Goal: Task Accomplishment & Management: Manage account settings

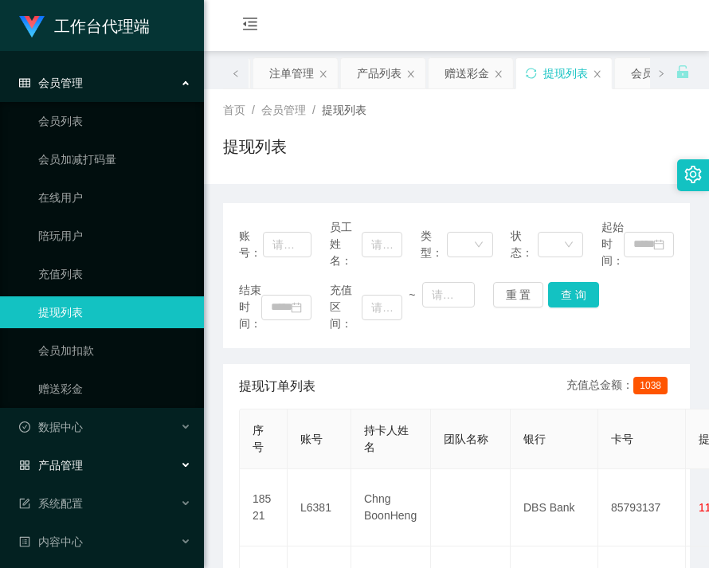
click at [76, 454] on div "产品管理" at bounding box center [102, 465] width 204 height 32
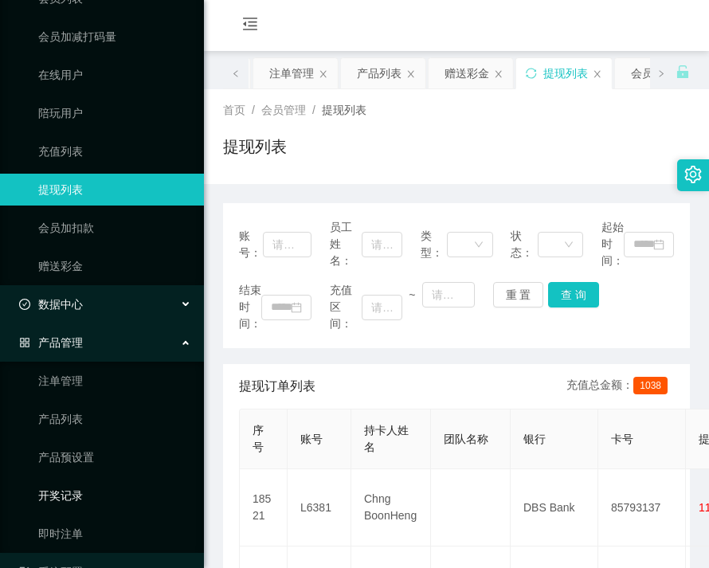
scroll to position [159, 0]
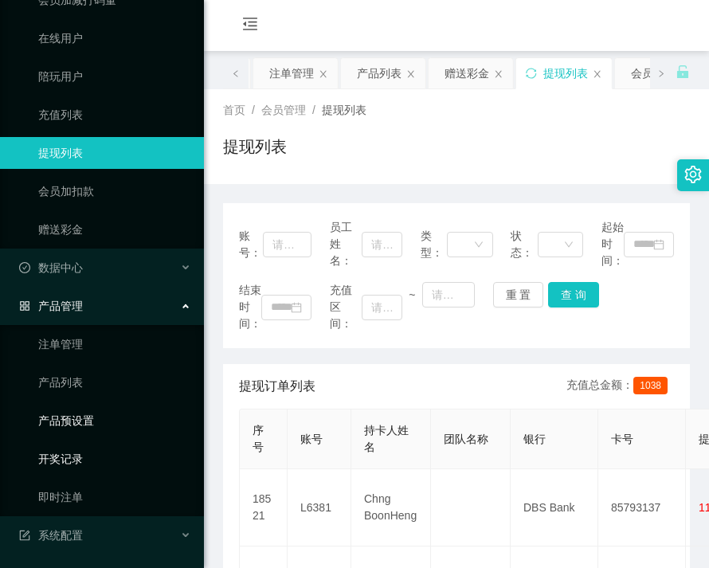
click at [83, 427] on link "产品预设置" at bounding box center [114, 421] width 153 height 32
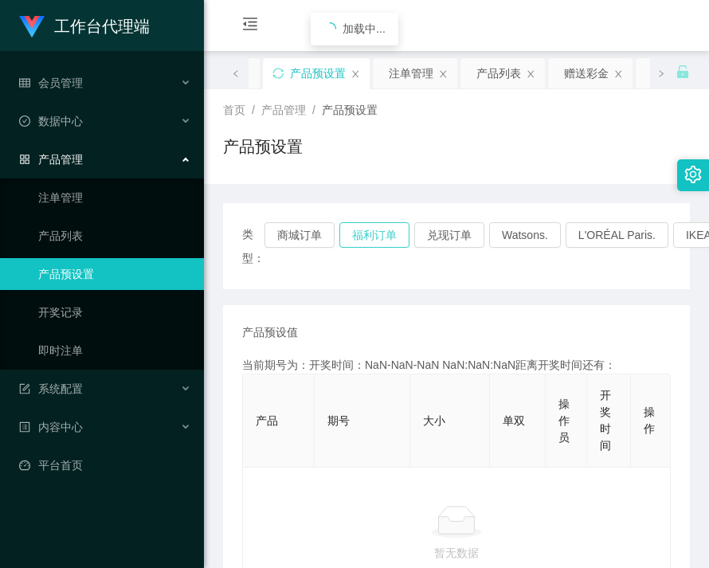
click at [363, 229] on button "福利订单" at bounding box center [374, 234] width 70 height 25
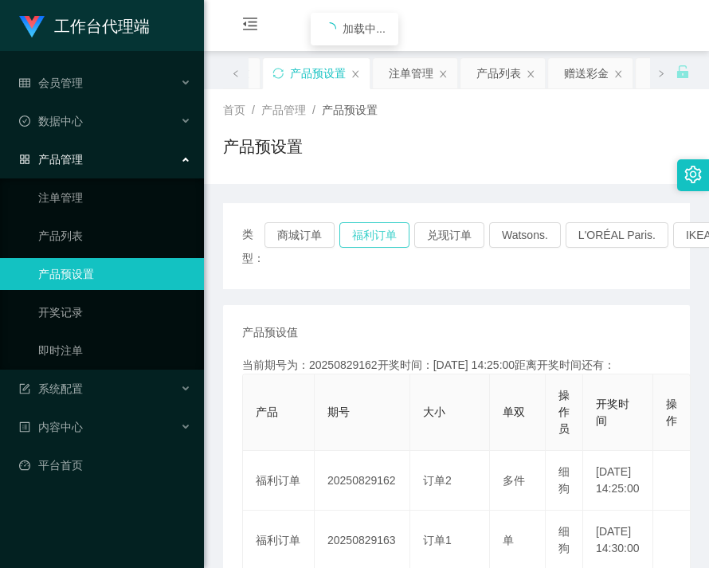
click at [363, 229] on button "福利订单" at bounding box center [374, 234] width 70 height 25
click at [448, 235] on button "兑现订单" at bounding box center [449, 234] width 70 height 25
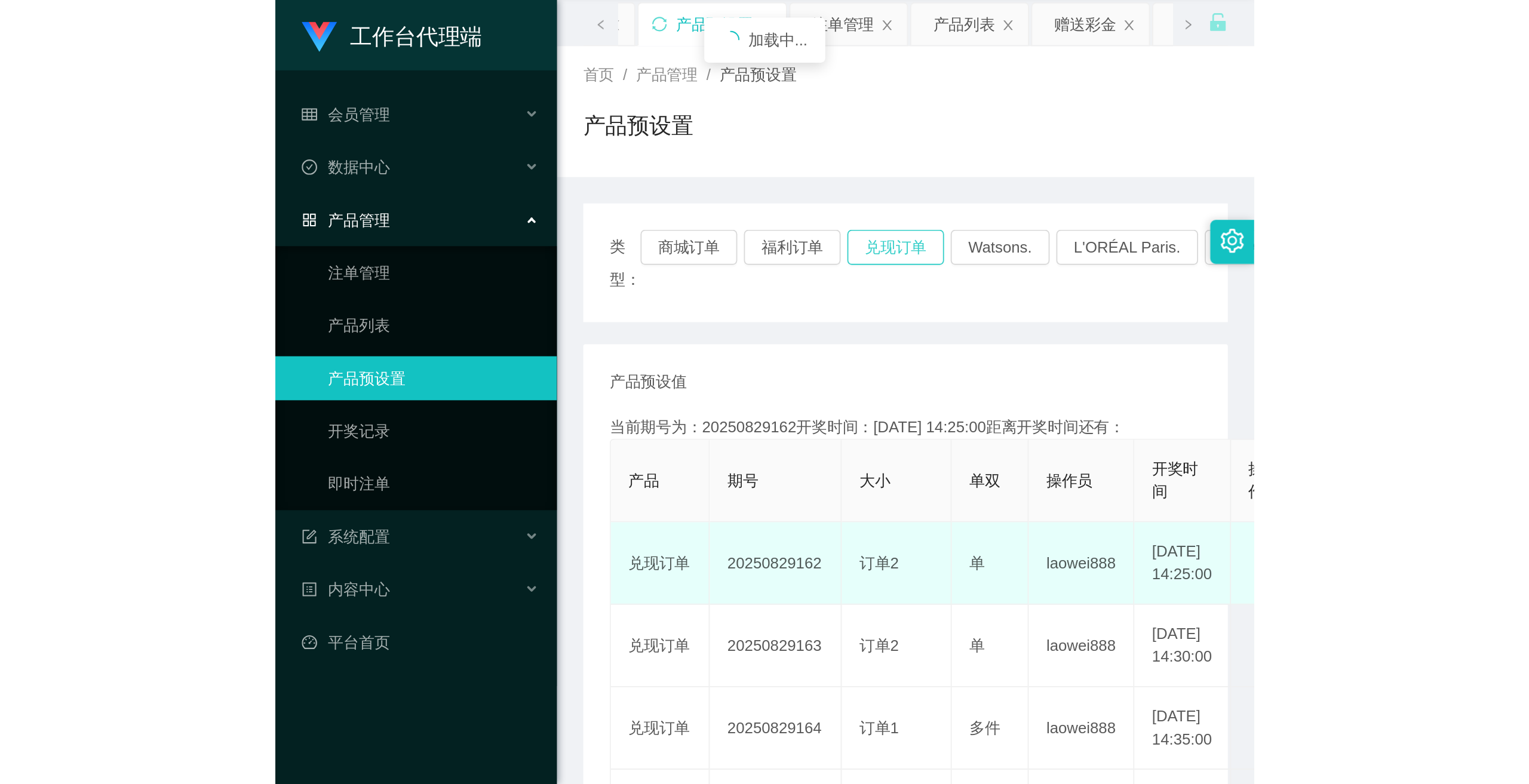
scroll to position [119, 0]
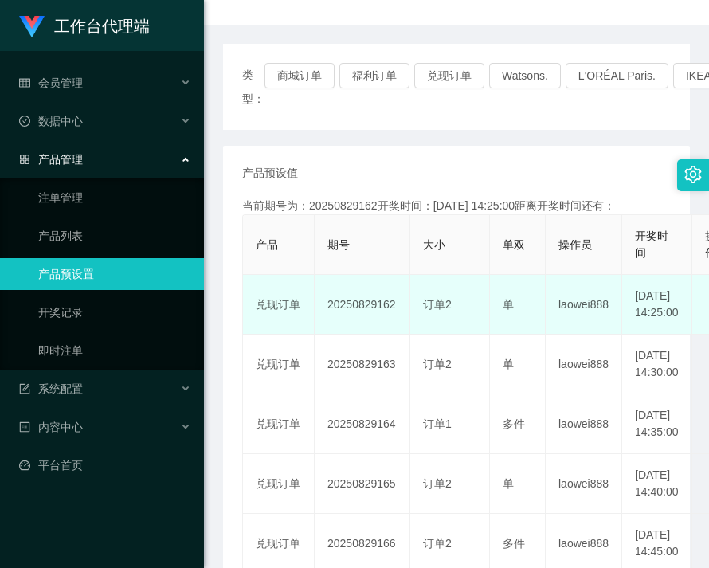
click at [344, 323] on td "20250829162" at bounding box center [363, 305] width 96 height 60
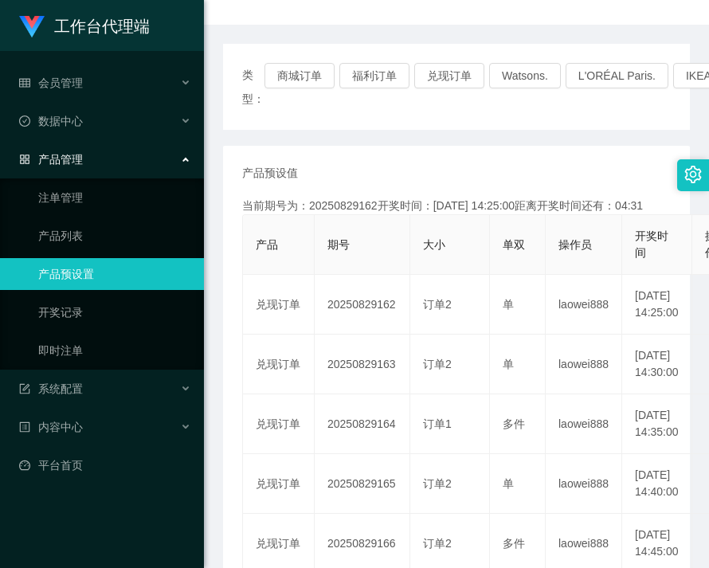
copy td "20250829162"
click at [63, 203] on link "注单管理" at bounding box center [114, 198] width 153 height 32
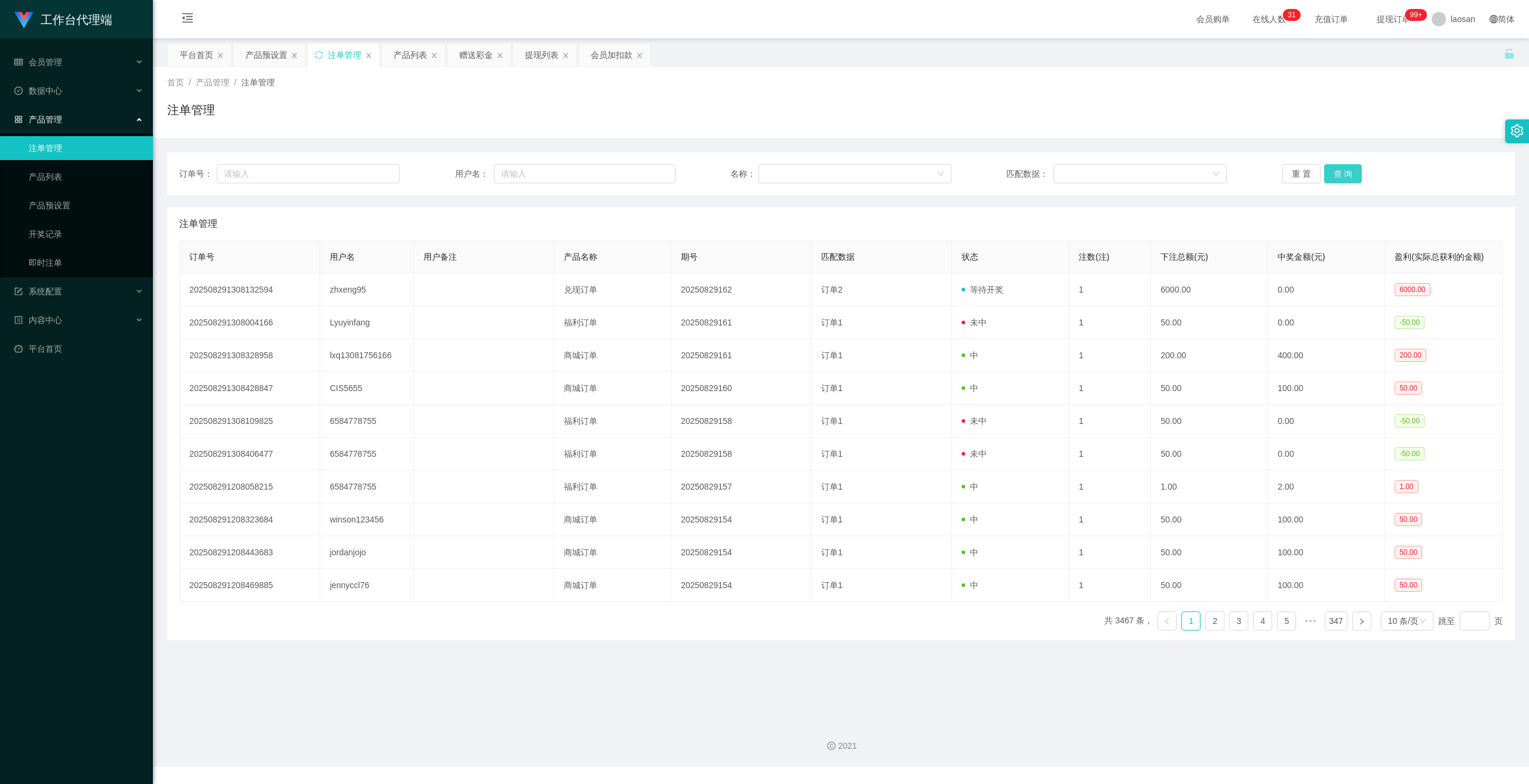
click at [1324, 175] on button "查 询" at bounding box center [1343, 173] width 38 height 19
click at [1324, 175] on div "重 置 查 询" at bounding box center [1393, 173] width 220 height 19
click at [1324, 175] on button "查 询" at bounding box center [1343, 173] width 38 height 19
click at [1324, 175] on div "重 置 查 询" at bounding box center [1393, 173] width 220 height 19
click at [1324, 175] on button "查 询" at bounding box center [1343, 173] width 38 height 19
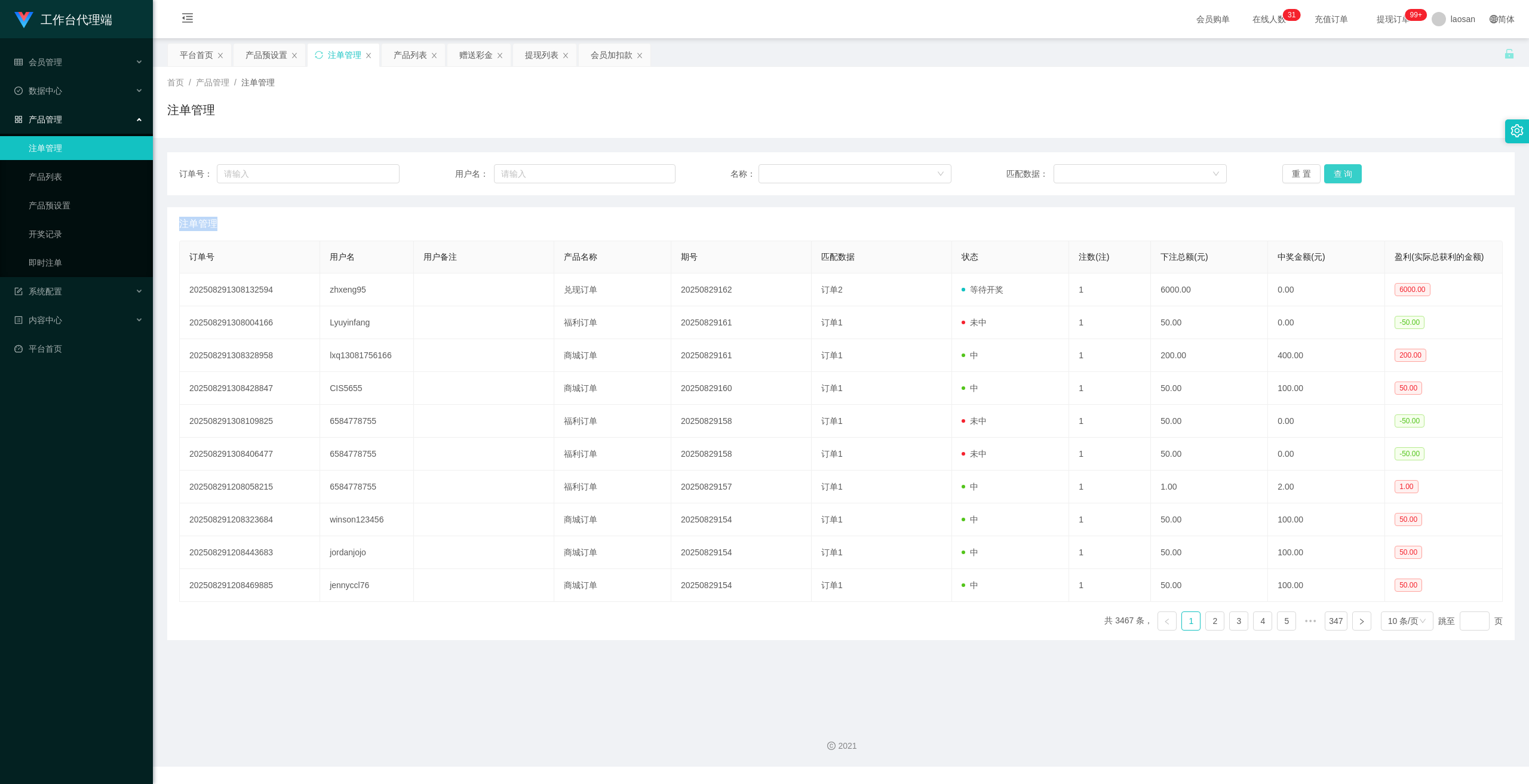
click at [1324, 175] on div "重 置 查 询" at bounding box center [1393, 173] width 220 height 19
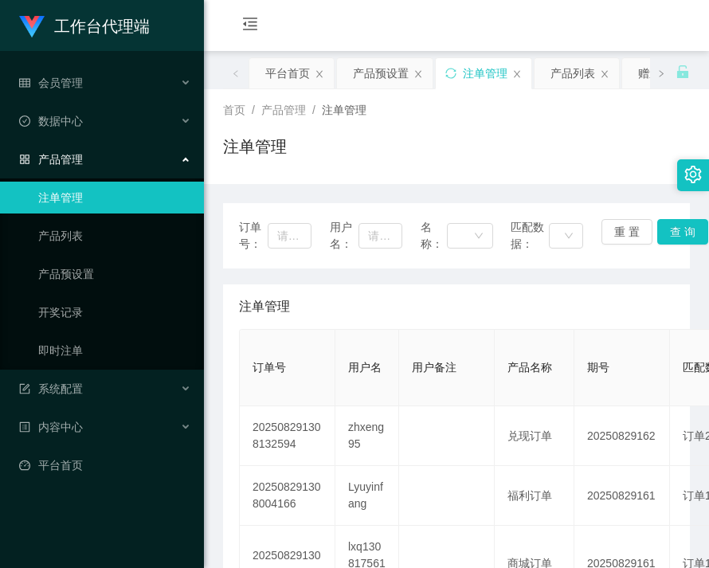
click at [589, 153] on div "注单管理" at bounding box center [456, 153] width 467 height 37
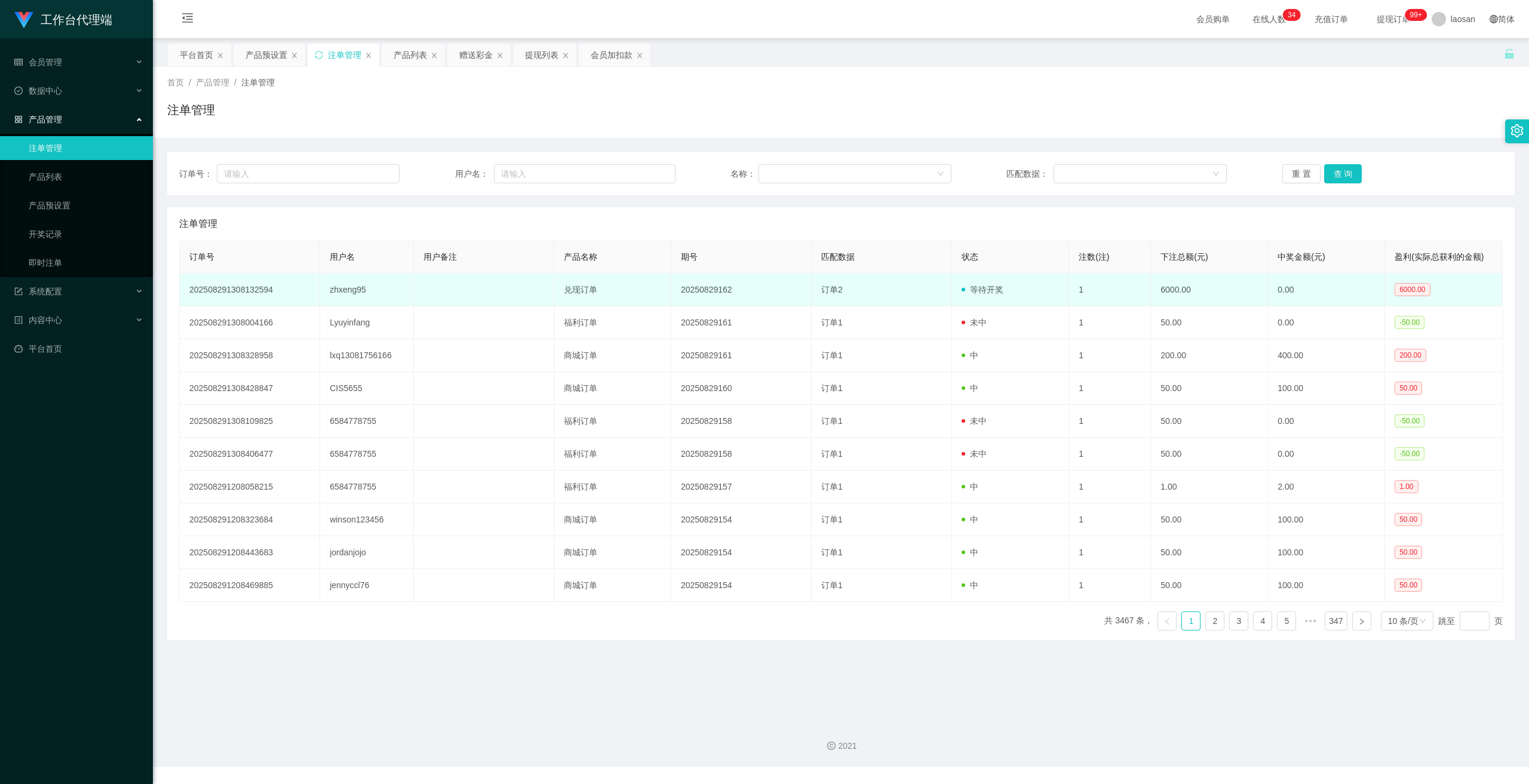
click at [832, 285] on span "订单2" at bounding box center [832, 289] width 22 height 10
click at [829, 286] on span "订单2" at bounding box center [832, 289] width 22 height 10
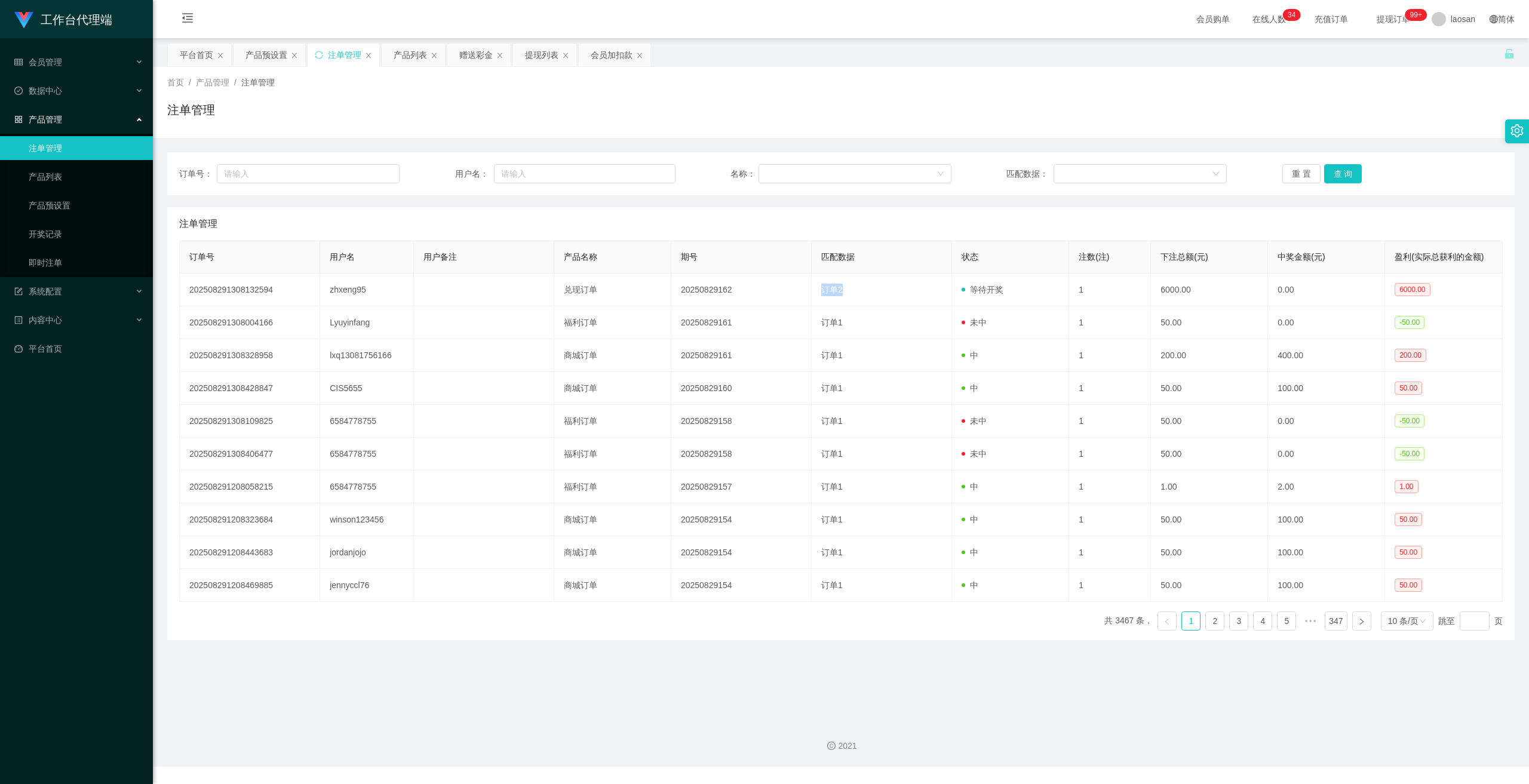
drag, startPoint x: 829, startPoint y: 286, endPoint x: 1528, endPoint y: 35, distance: 742.7
click at [829, 286] on span "订单2" at bounding box center [832, 289] width 22 height 10
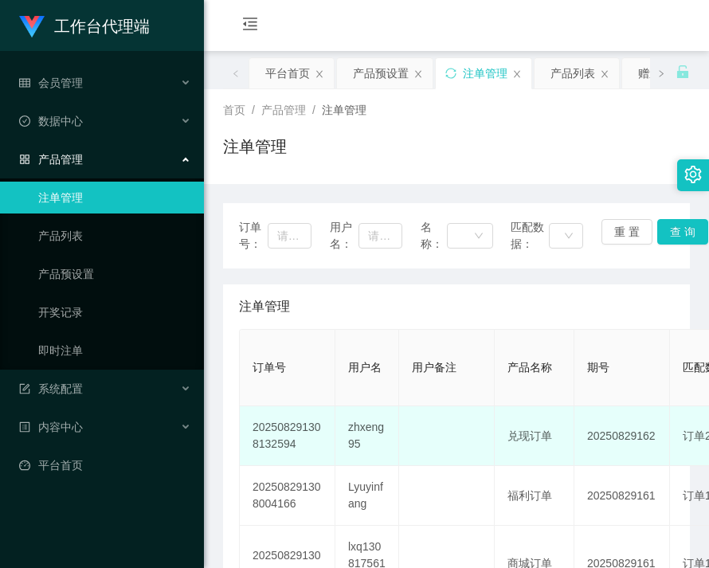
click at [612, 463] on td "20250829162" at bounding box center [622, 436] width 96 height 60
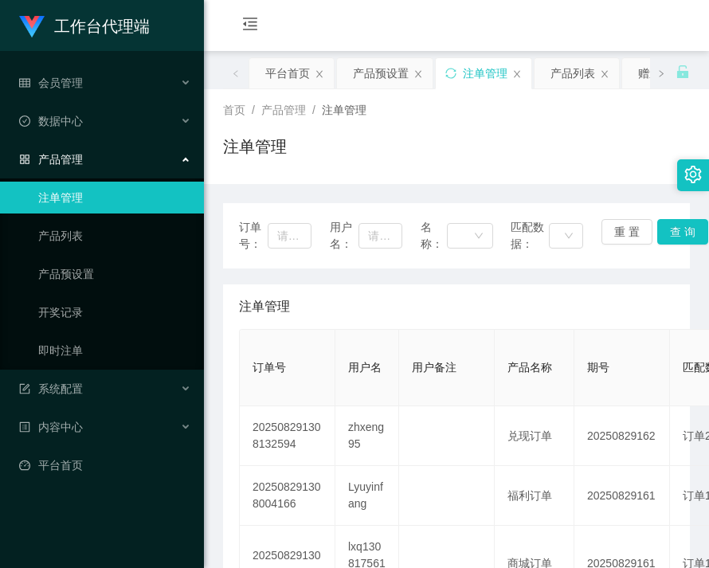
click at [518, 149] on div "注单管理" at bounding box center [456, 153] width 467 height 37
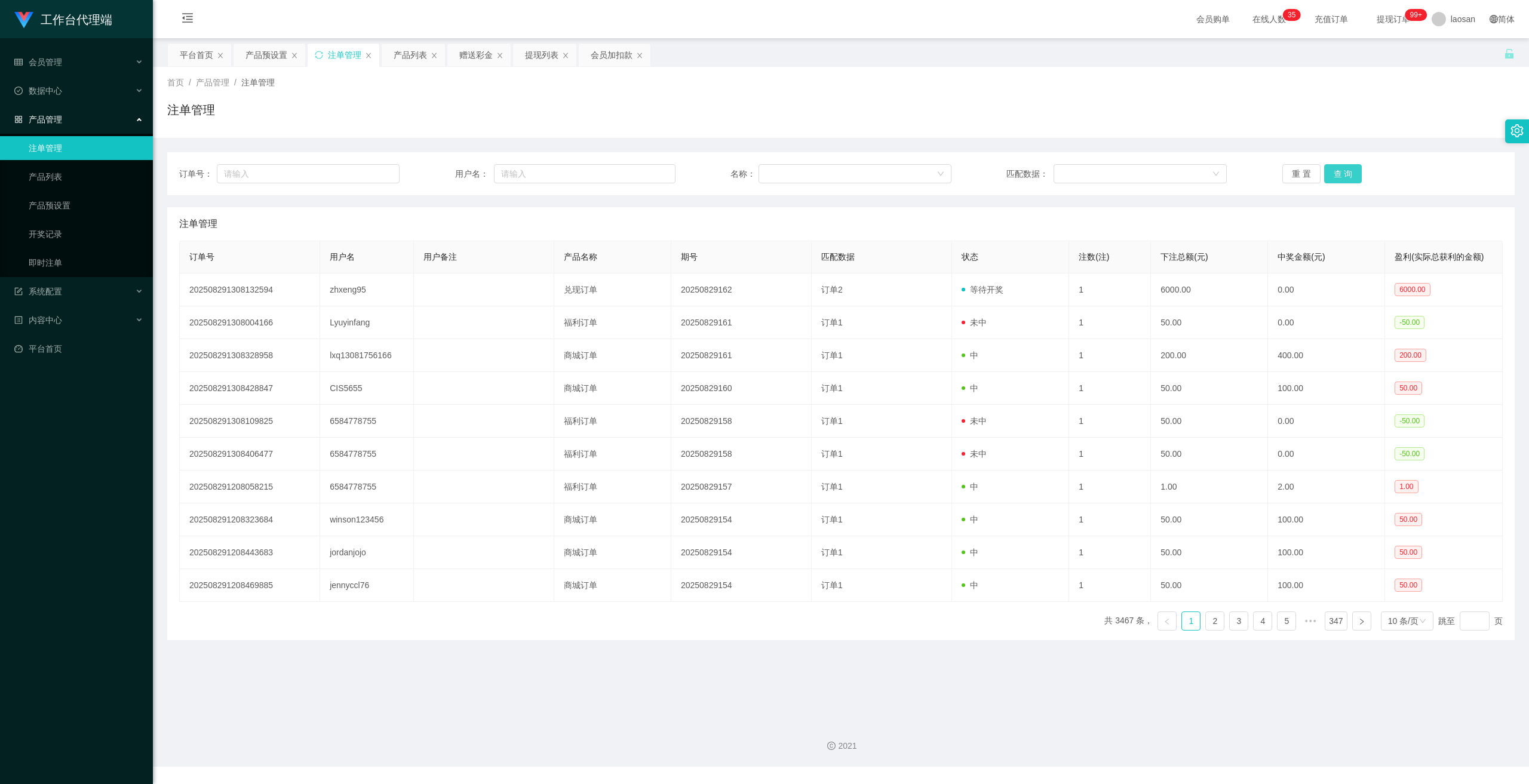
click at [1330, 172] on button "查 询" at bounding box center [1343, 173] width 38 height 19
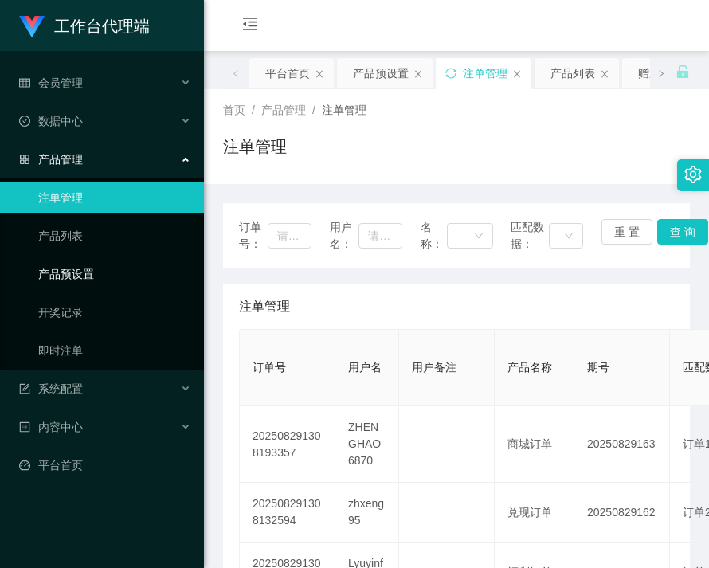
click at [86, 269] on link "产品预设置" at bounding box center [114, 274] width 153 height 32
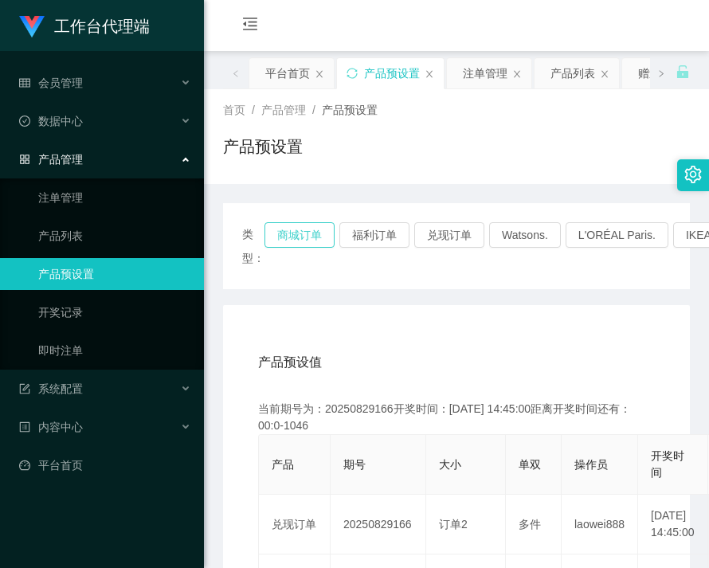
click at [303, 230] on button "商城订单" at bounding box center [299, 234] width 70 height 25
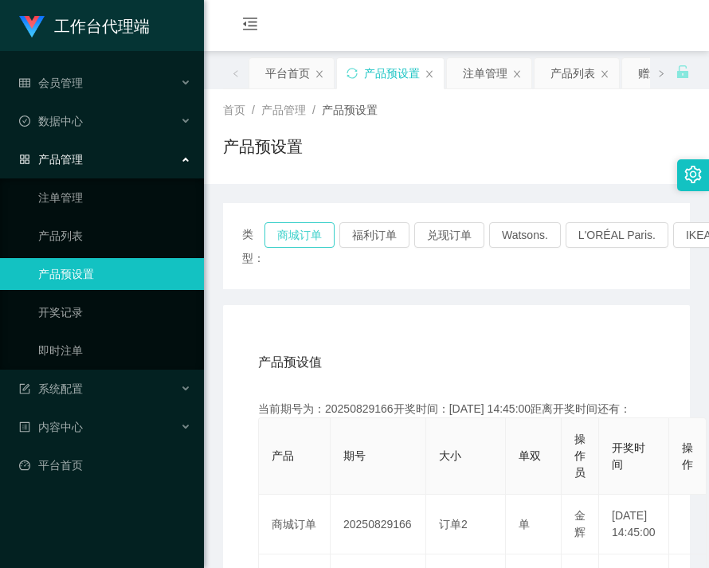
click at [303, 230] on button "商城订单" at bounding box center [299, 234] width 70 height 25
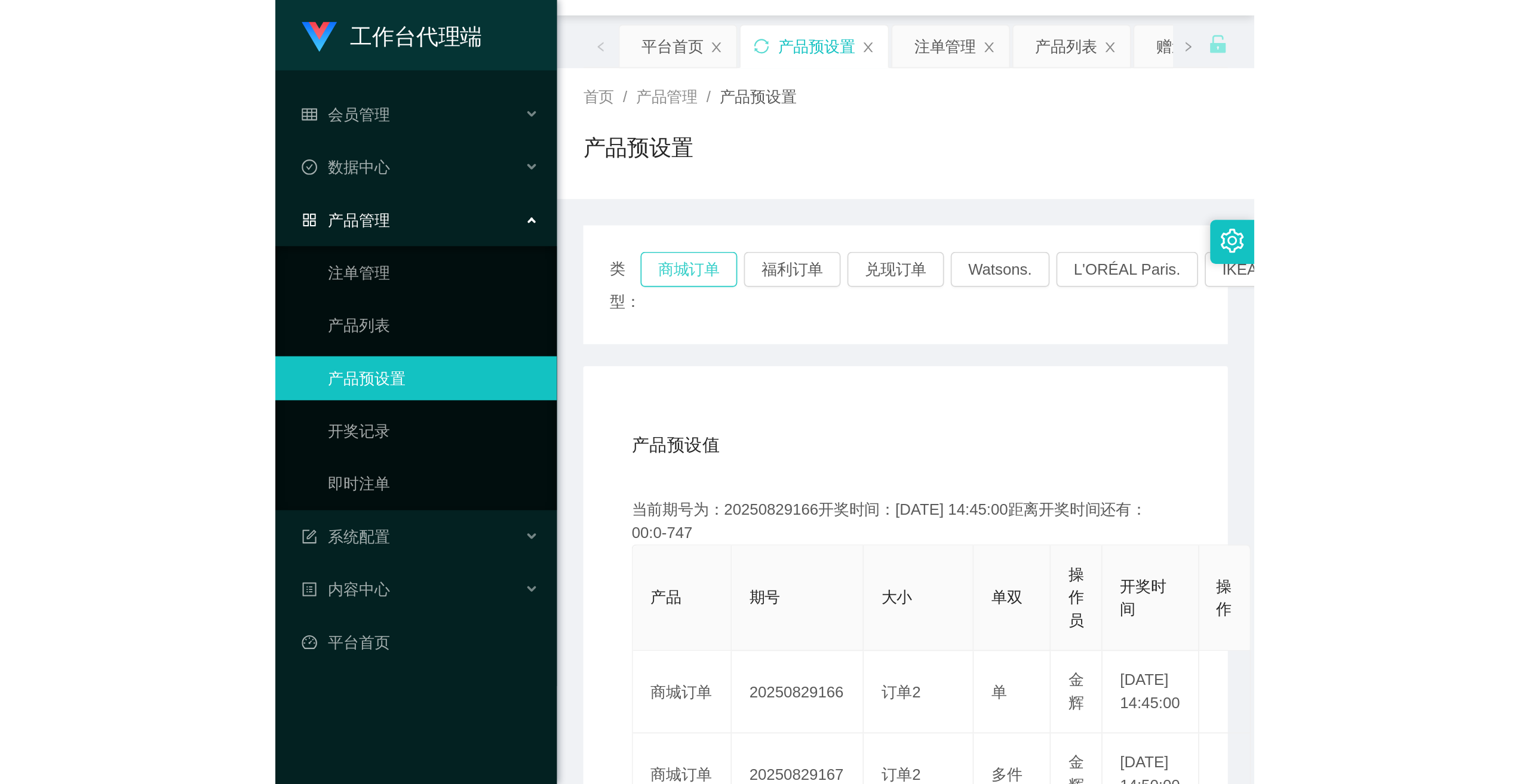
scroll to position [179, 0]
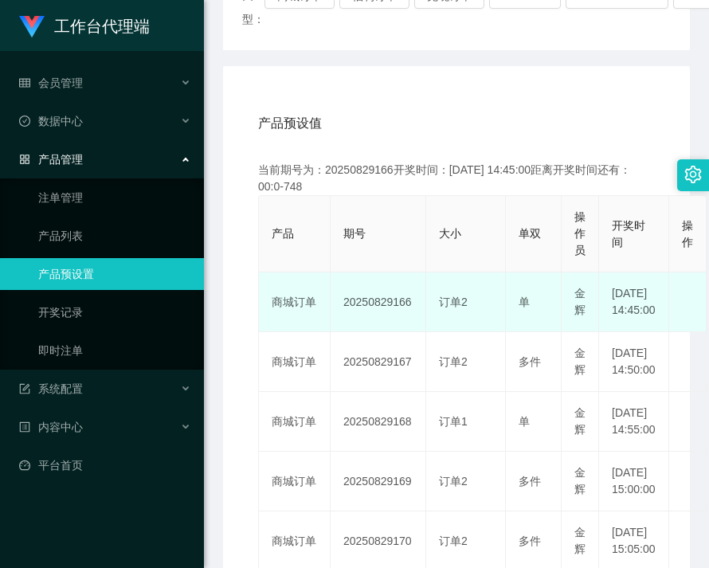
click at [380, 307] on td "20250829166" at bounding box center [378, 302] width 96 height 60
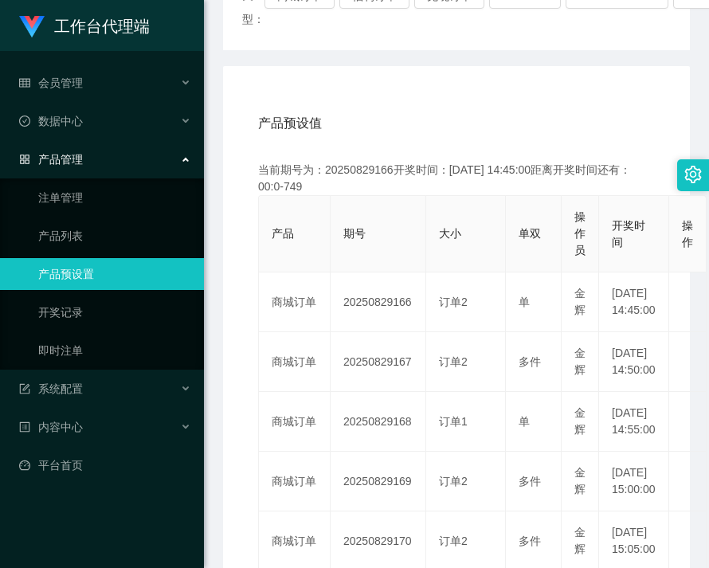
copy td "20250829166"
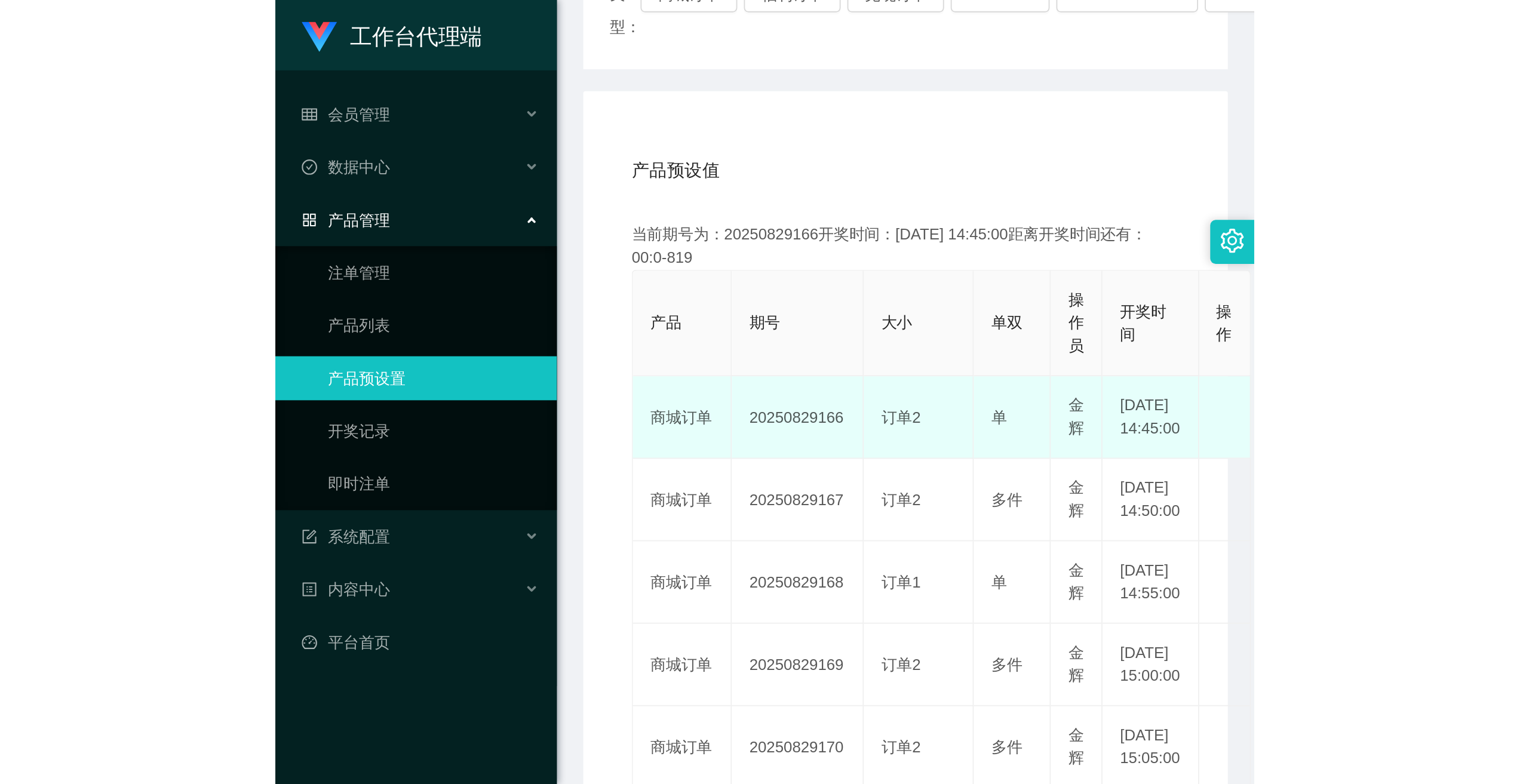
scroll to position [0, 0]
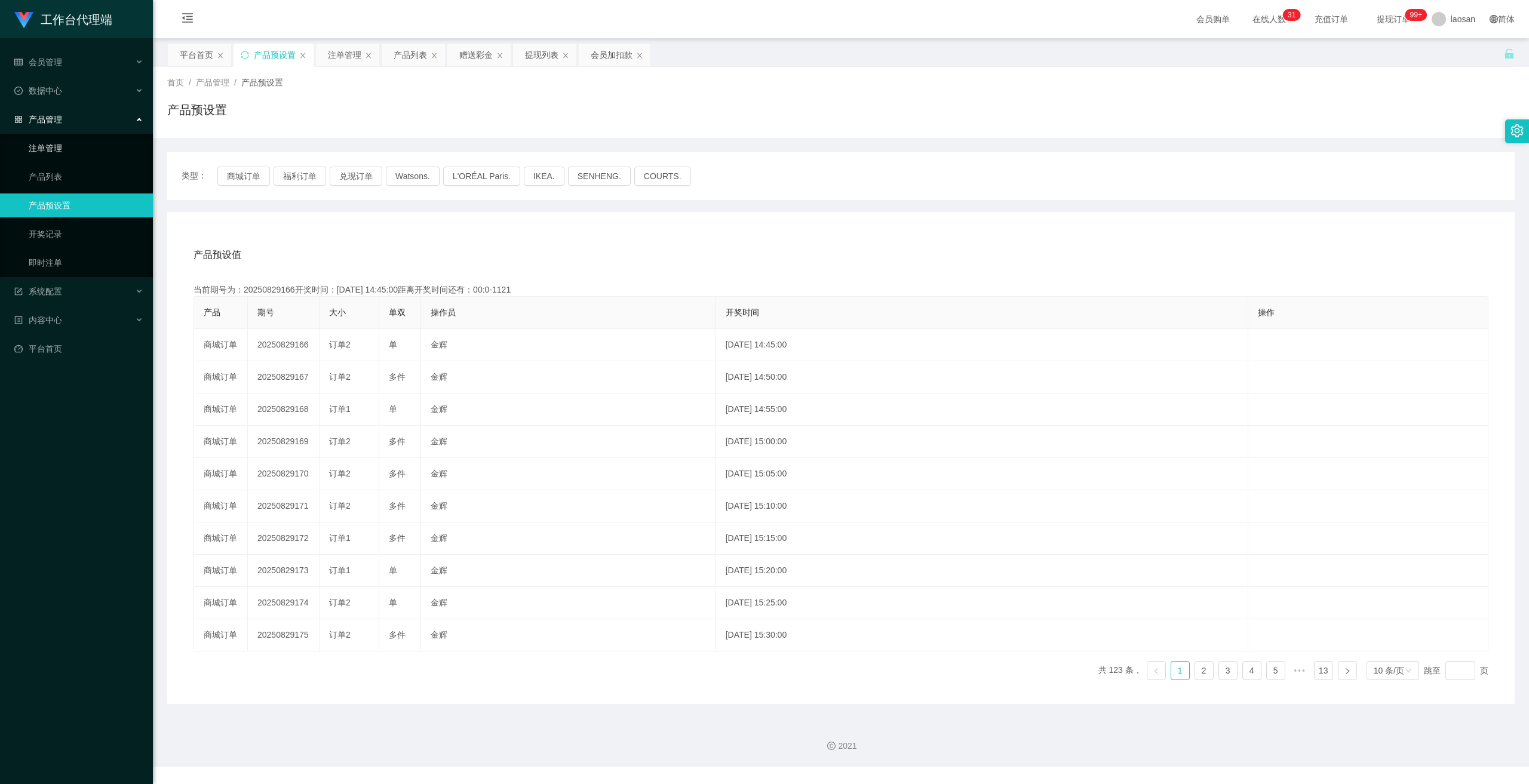
click at [47, 148] on link "注单管理" at bounding box center [85, 148] width 115 height 24
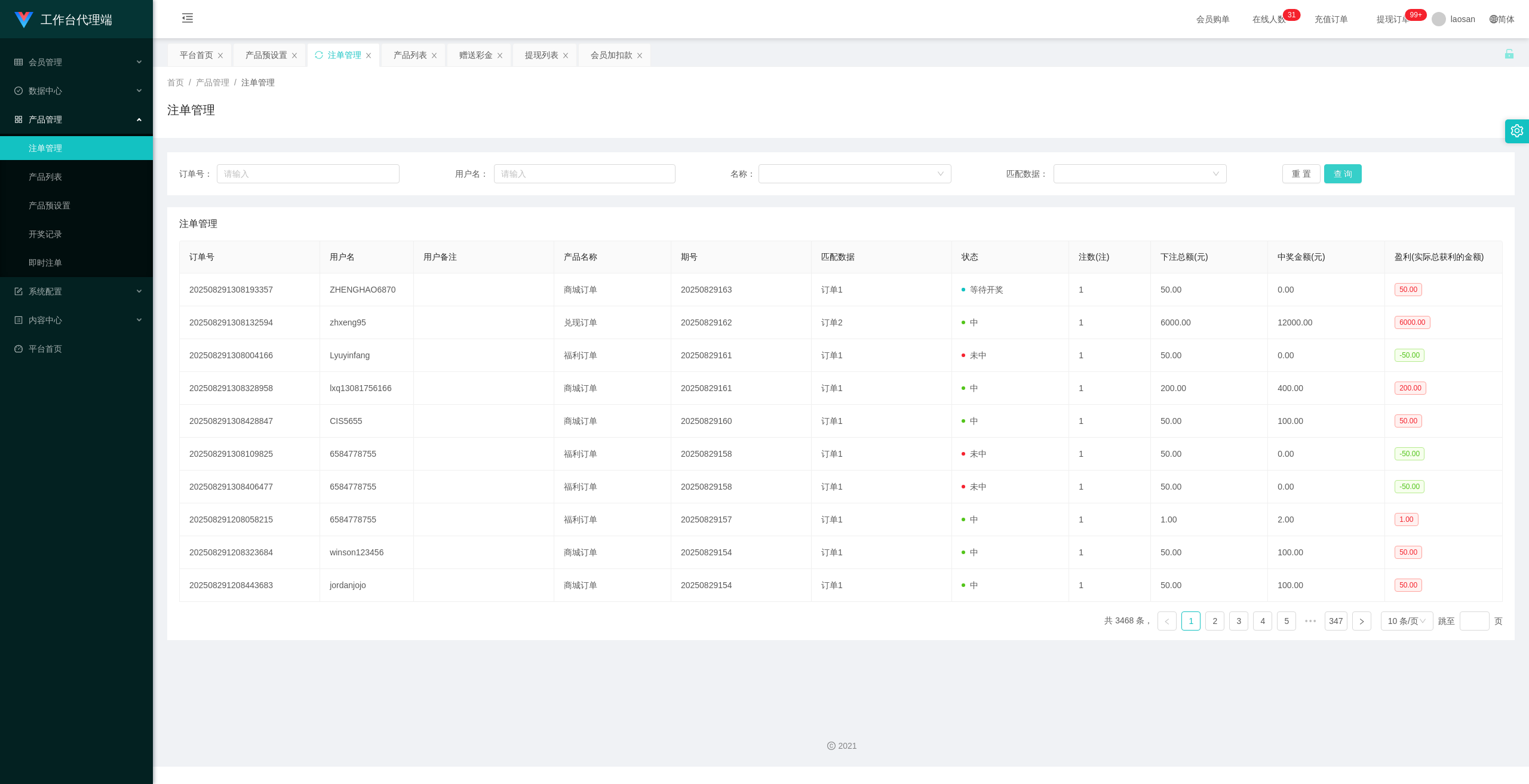
click at [1330, 176] on button "查 询" at bounding box center [1343, 173] width 38 height 19
click at [1330, 178] on button "查 询" at bounding box center [1343, 173] width 38 height 19
click at [1331, 175] on button "查 询" at bounding box center [1343, 173] width 38 height 19
click at [1331, 175] on div "重 置 查 询" at bounding box center [1393, 173] width 220 height 19
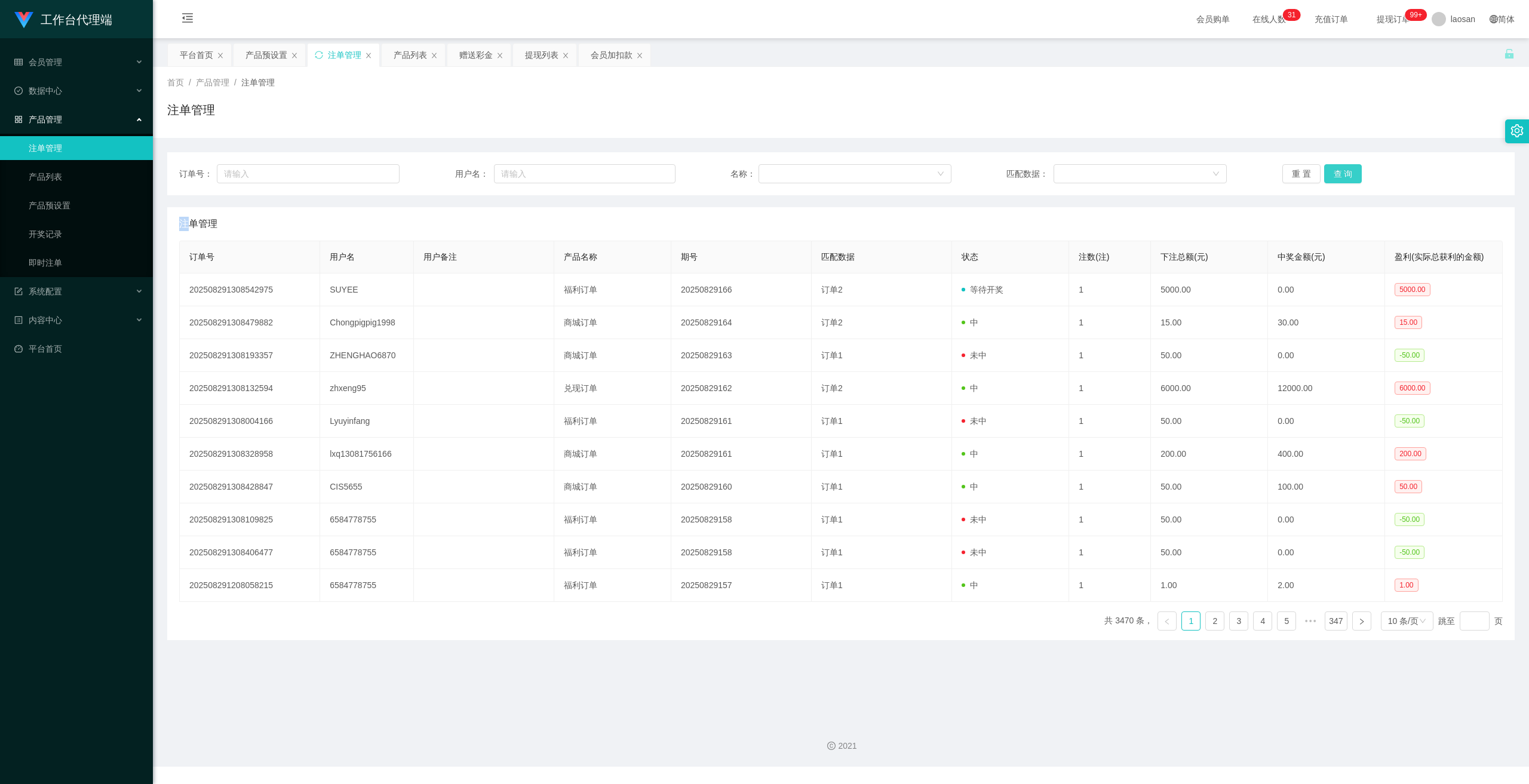
click at [1331, 175] on button "查 询" at bounding box center [1343, 173] width 38 height 19
click at [1331, 175] on div "重 置 查 询" at bounding box center [1393, 173] width 220 height 19
click at [1331, 175] on button "查 询" at bounding box center [1343, 173] width 38 height 19
click at [1331, 175] on div "重 置 查 询" at bounding box center [1393, 173] width 220 height 19
click at [1331, 175] on button "查 询" at bounding box center [1343, 173] width 38 height 19
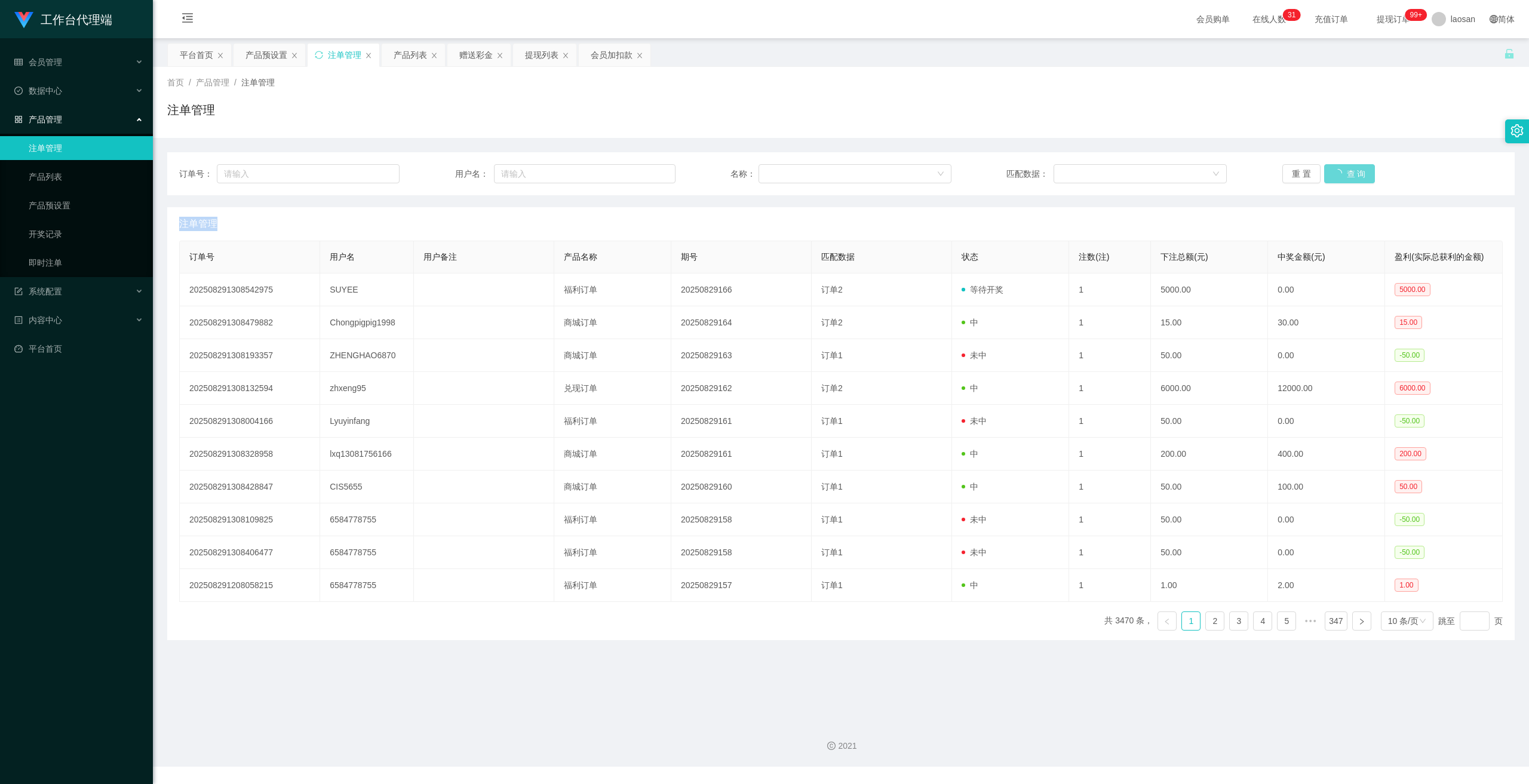
click at [1330, 175] on div "重 置 查 询" at bounding box center [1393, 173] width 220 height 19
click at [1330, 175] on button "查 询" at bounding box center [1343, 173] width 38 height 19
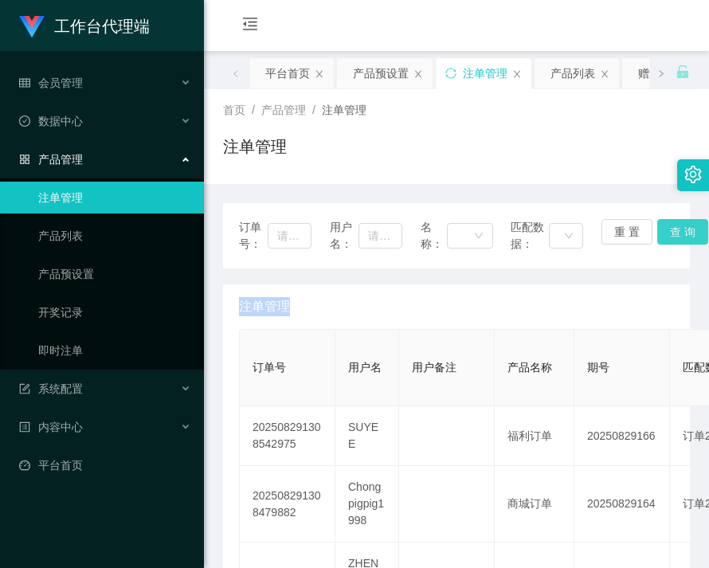
click at [681, 229] on button "查 询" at bounding box center [682, 231] width 51 height 25
click at [666, 232] on button "查 询" at bounding box center [682, 231] width 51 height 25
click at [666, 232] on button "查 询" at bounding box center [691, 231] width 68 height 25
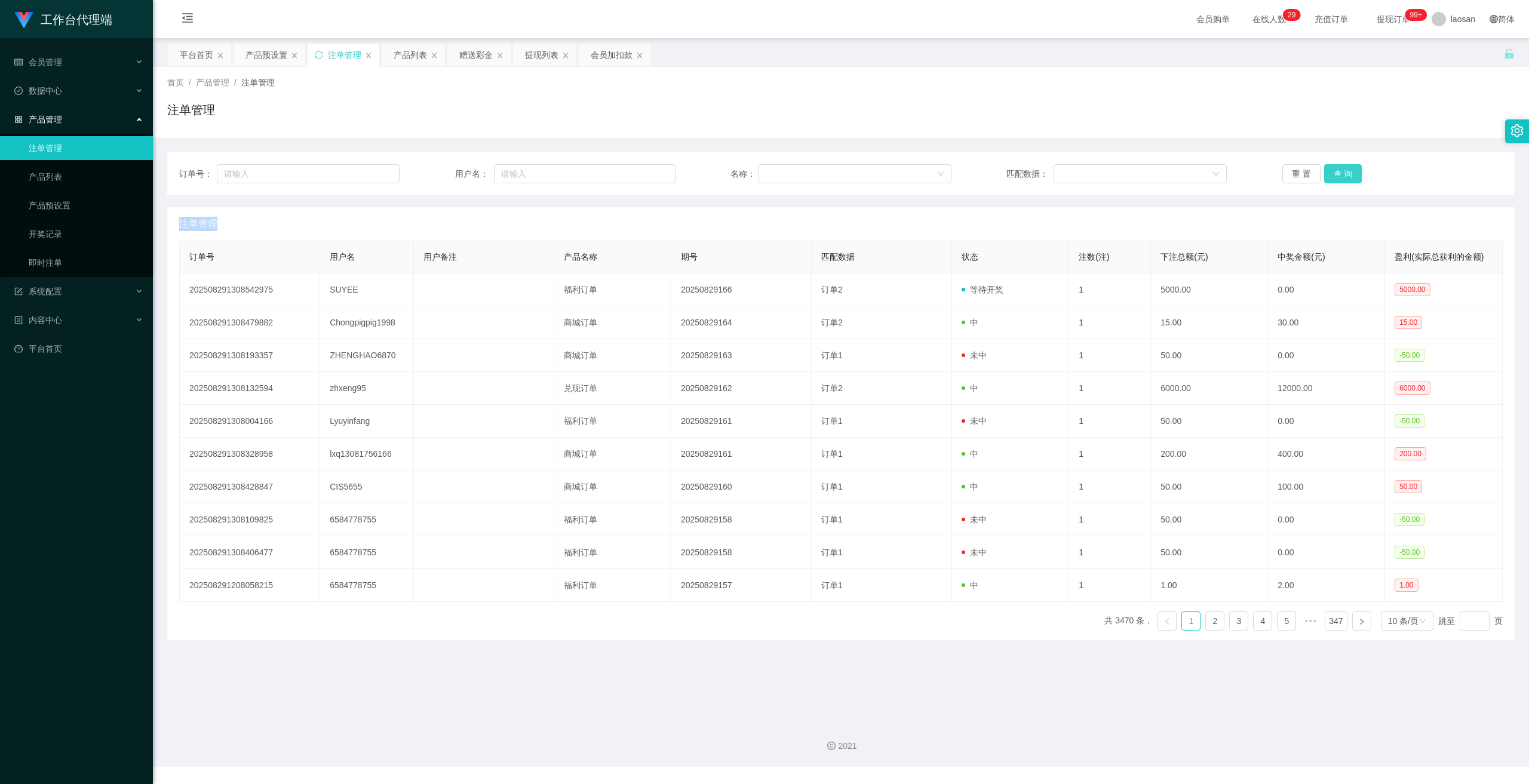
click at [1343, 180] on button "查 询" at bounding box center [1343, 173] width 38 height 19
click at [1343, 171] on button "查 询" at bounding box center [1343, 173] width 38 height 19
click at [1343, 171] on div "重 置 查 询" at bounding box center [1393, 173] width 220 height 19
click at [1345, 169] on button "查 询" at bounding box center [1343, 173] width 38 height 19
click at [1342, 177] on button "查 询" at bounding box center [1343, 173] width 38 height 19
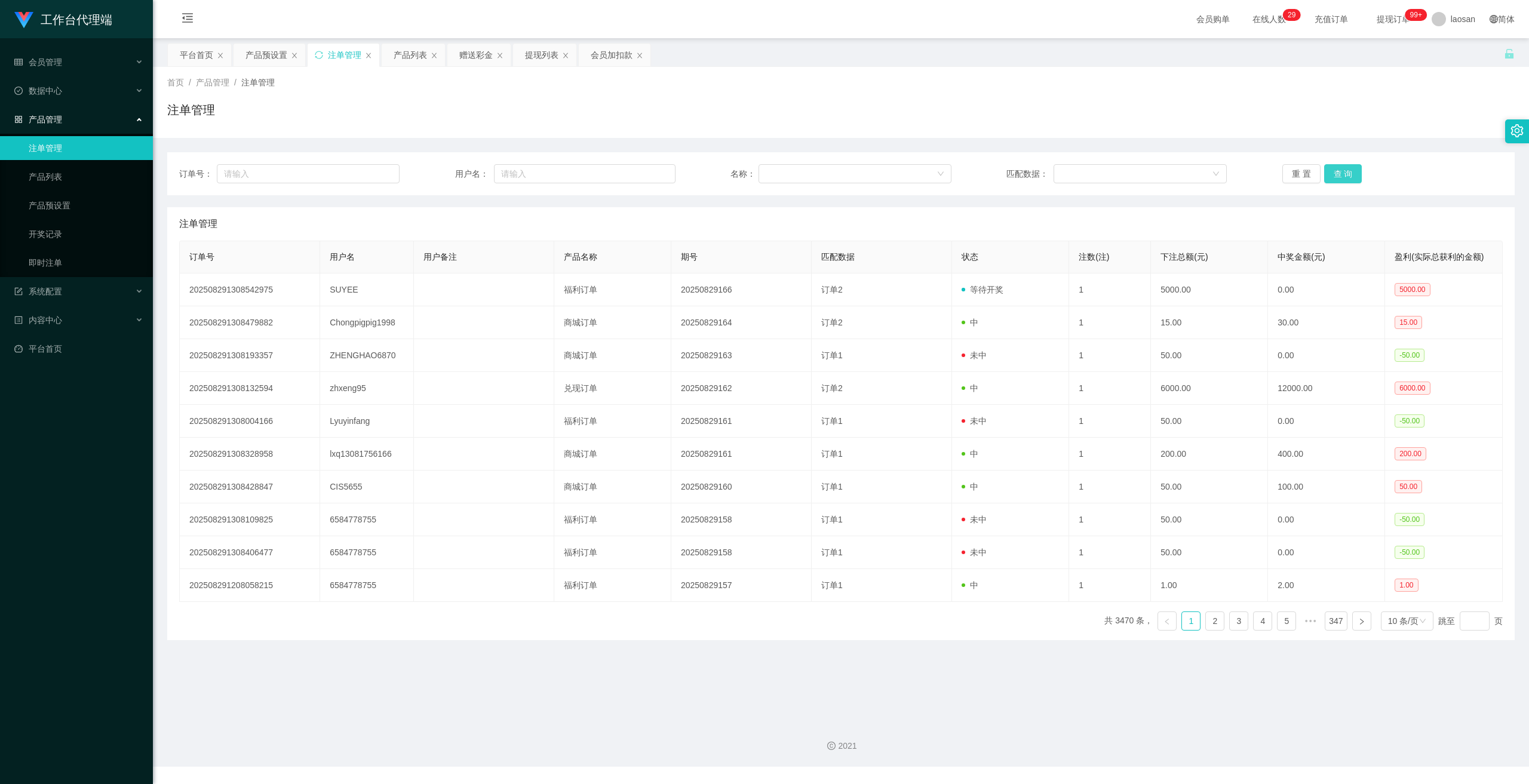
click at [1342, 177] on button "查 询" at bounding box center [1343, 173] width 38 height 19
click at [1340, 177] on button "查 询" at bounding box center [1343, 173] width 38 height 19
click at [1340, 177] on div "重 置 查 询" at bounding box center [1393, 173] width 220 height 19
click at [1345, 171] on button "查 询" at bounding box center [1343, 173] width 38 height 19
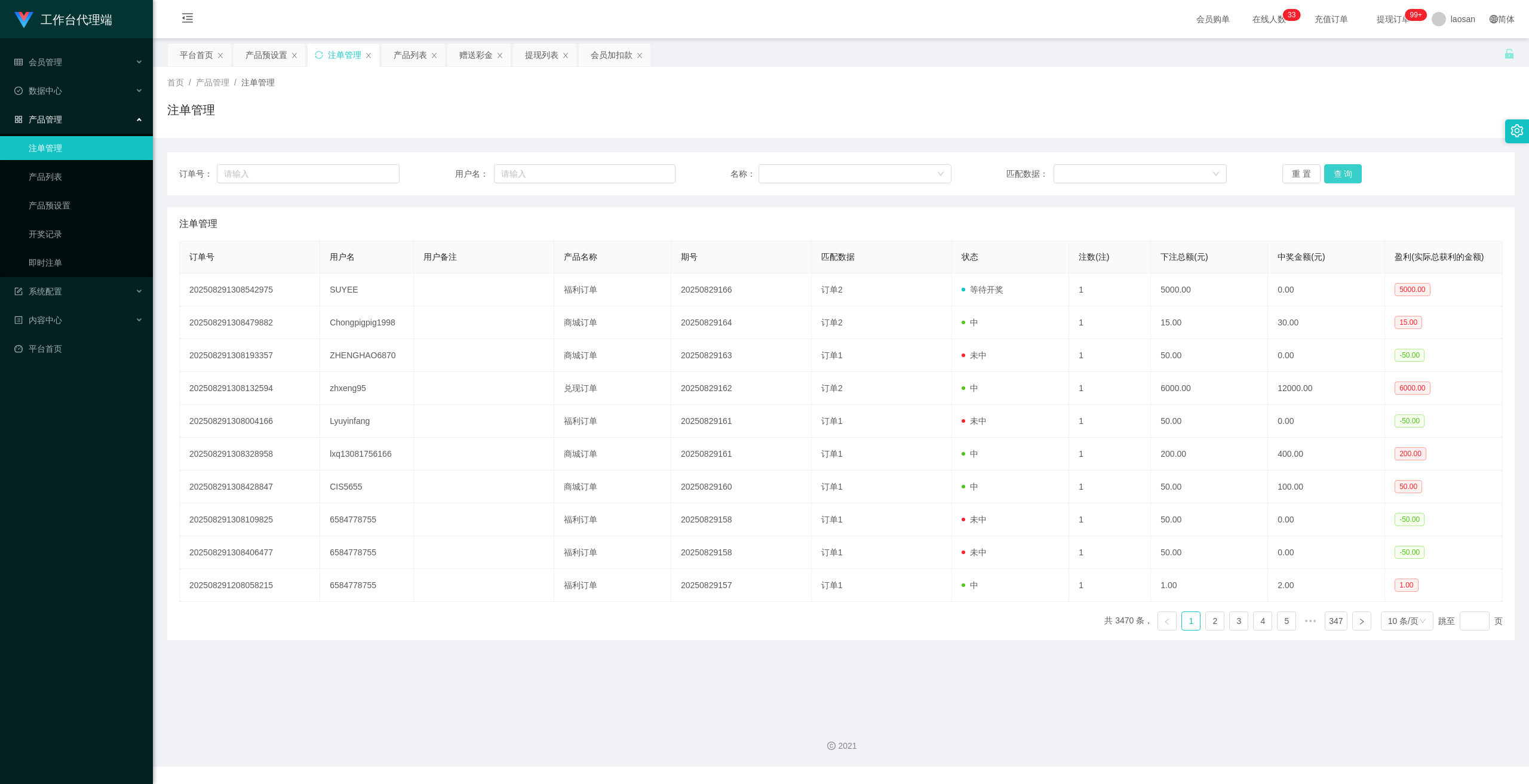
click at [1345, 172] on button "查 询" at bounding box center [1343, 173] width 38 height 19
click at [1345, 172] on div "重 置 查 询" at bounding box center [1393, 173] width 220 height 19
click at [1345, 172] on button "查 询" at bounding box center [1343, 173] width 38 height 19
click at [1345, 172] on div "重 置 查 询" at bounding box center [1393, 173] width 220 height 19
click at [1344, 172] on button "查 询" at bounding box center [1343, 173] width 38 height 19
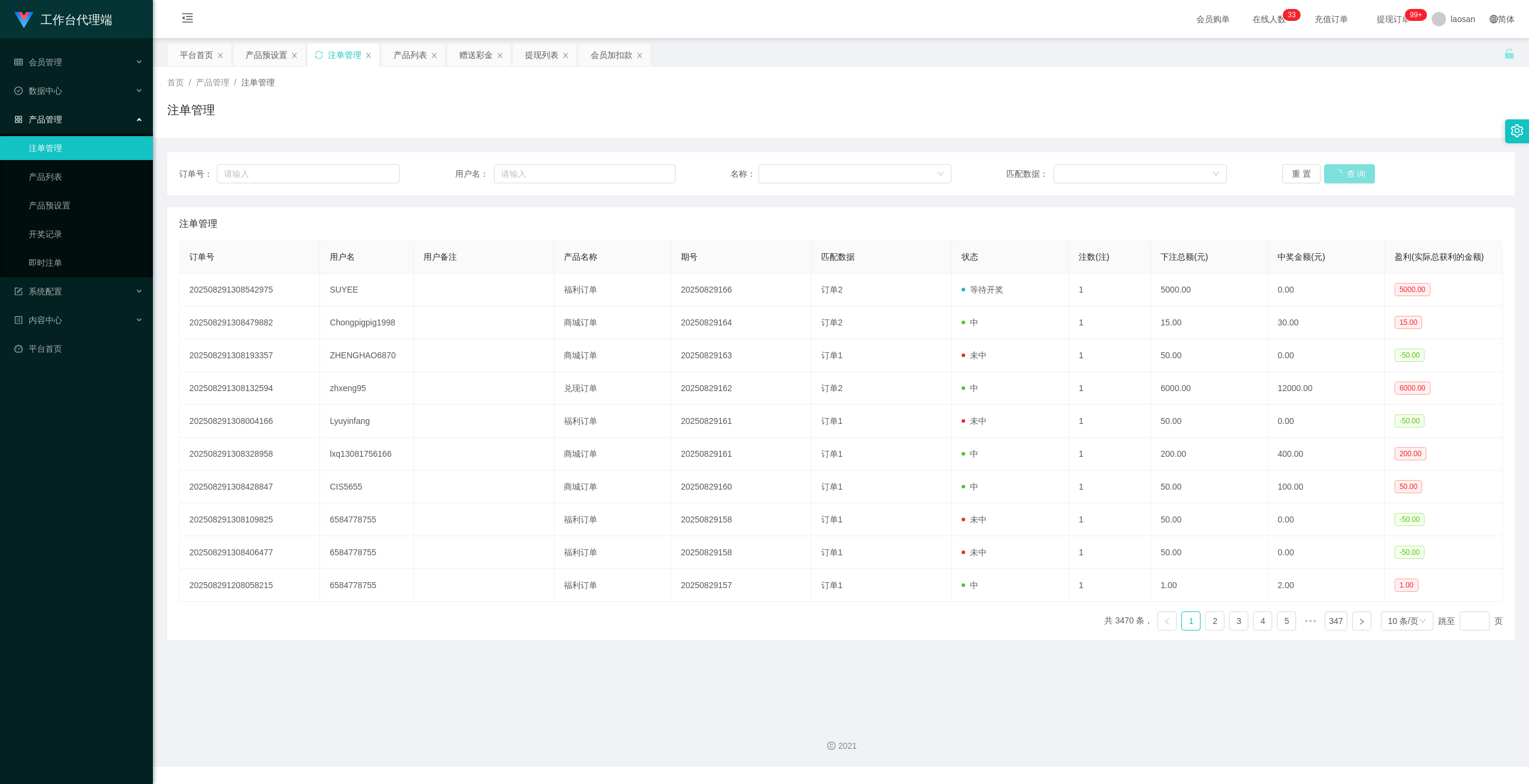
click at [1343, 172] on div "重 置 查 询" at bounding box center [1393, 173] width 220 height 19
click at [1343, 172] on button "查 询" at bounding box center [1343, 173] width 38 height 19
click at [1343, 172] on div "重 置 查 询" at bounding box center [1393, 173] width 220 height 19
click at [1343, 172] on button "查 询" at bounding box center [1343, 173] width 38 height 19
click at [1343, 172] on div "重 置 查 询" at bounding box center [1393, 173] width 220 height 19
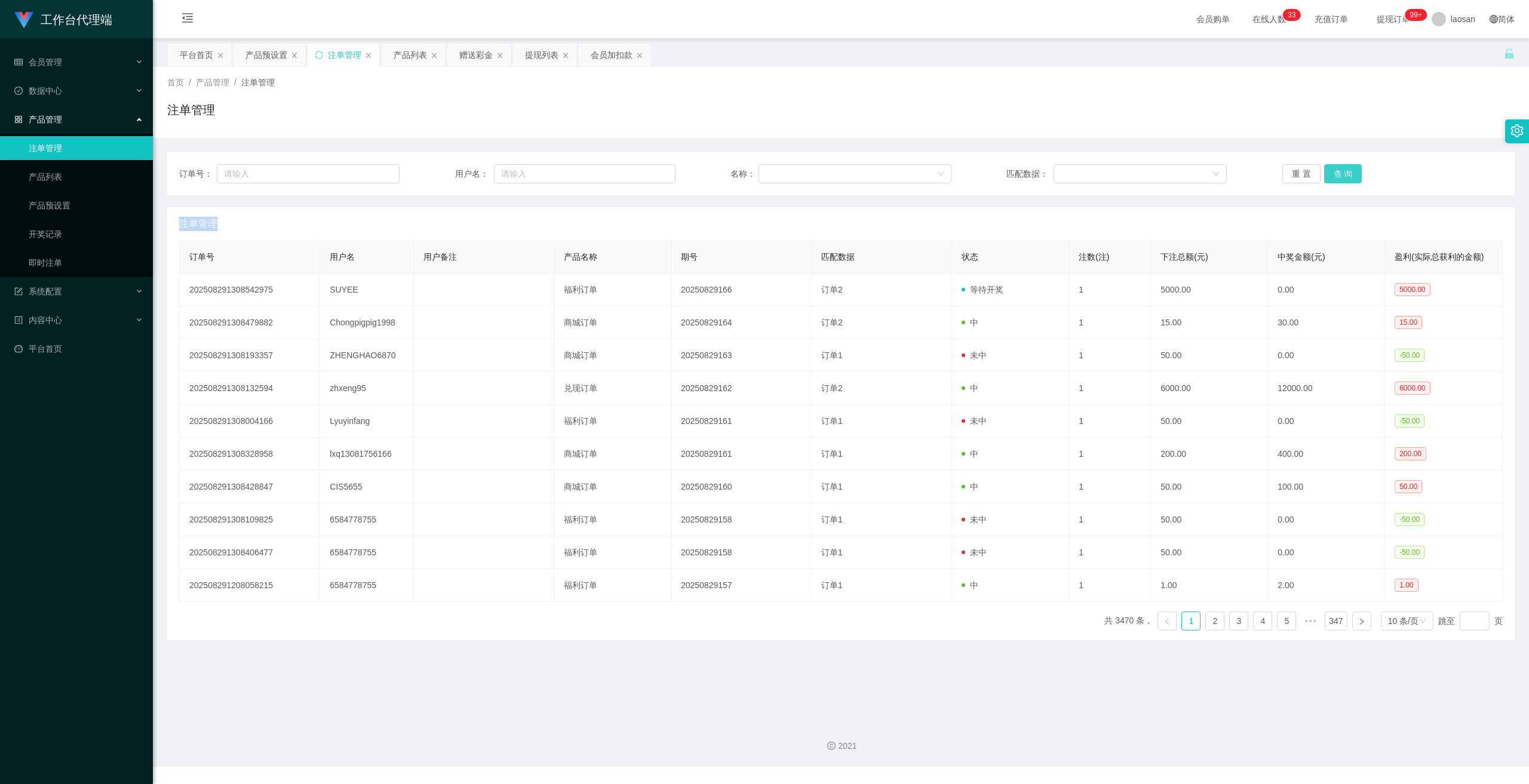
click at [1343, 172] on button "查 询" at bounding box center [1343, 173] width 38 height 19
click at [1343, 172] on div "重 置 查 询" at bounding box center [1393, 173] width 220 height 19
click at [1343, 172] on button "查 询" at bounding box center [1343, 173] width 38 height 19
click at [1343, 172] on div "重 置 查 询" at bounding box center [1393, 173] width 220 height 19
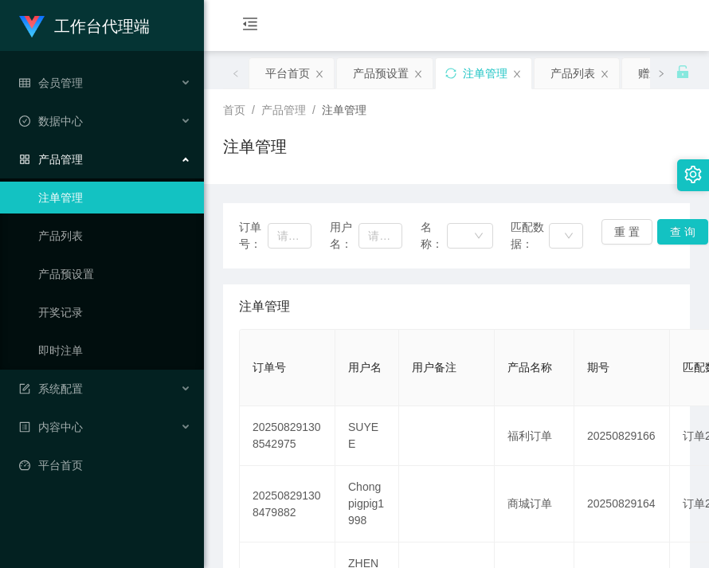
click at [587, 145] on div "注单管理" at bounding box center [456, 153] width 467 height 37
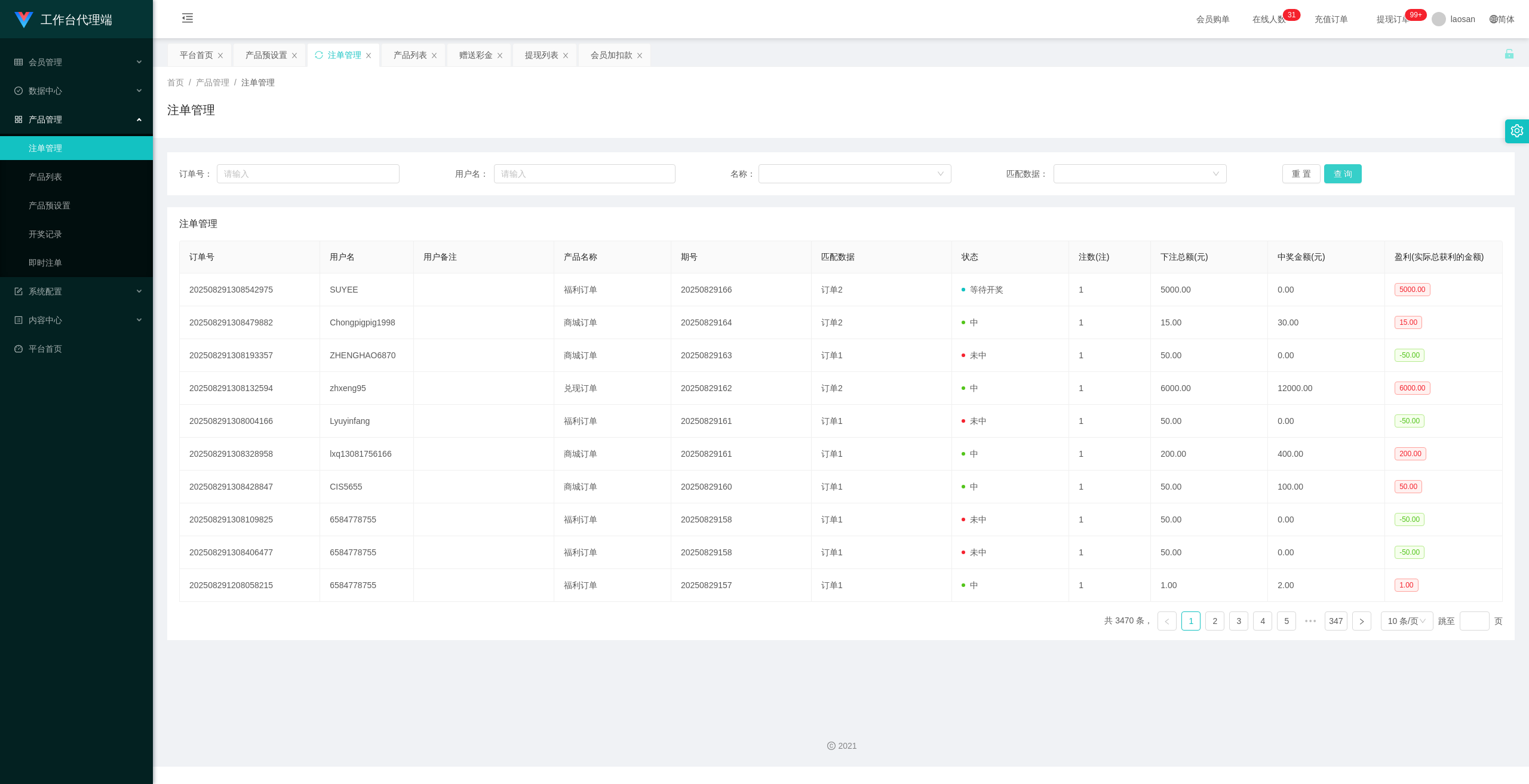
click at [1348, 169] on button "查 询" at bounding box center [1343, 173] width 38 height 19
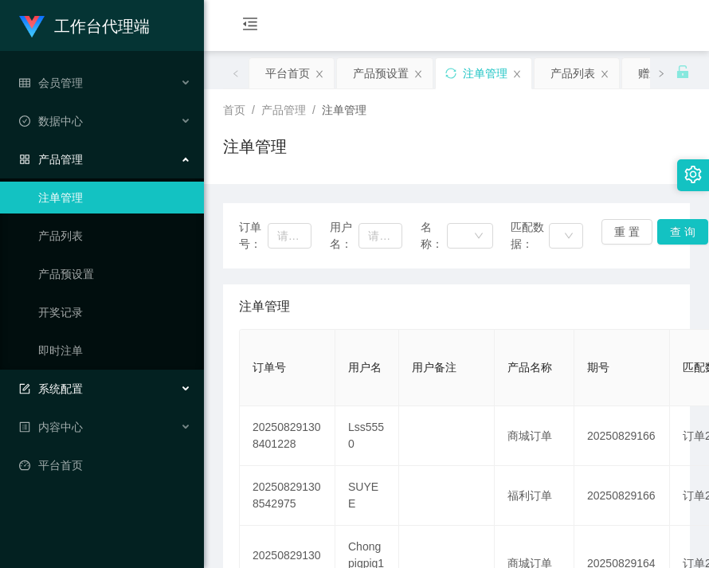
click at [83, 396] on div "系统配置" at bounding box center [102, 389] width 204 height 32
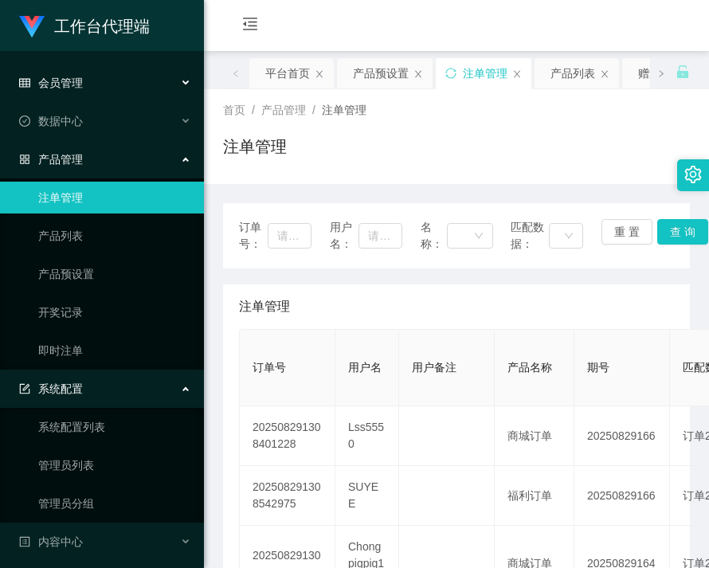
click at [72, 79] on span "会员管理" at bounding box center [51, 82] width 64 height 13
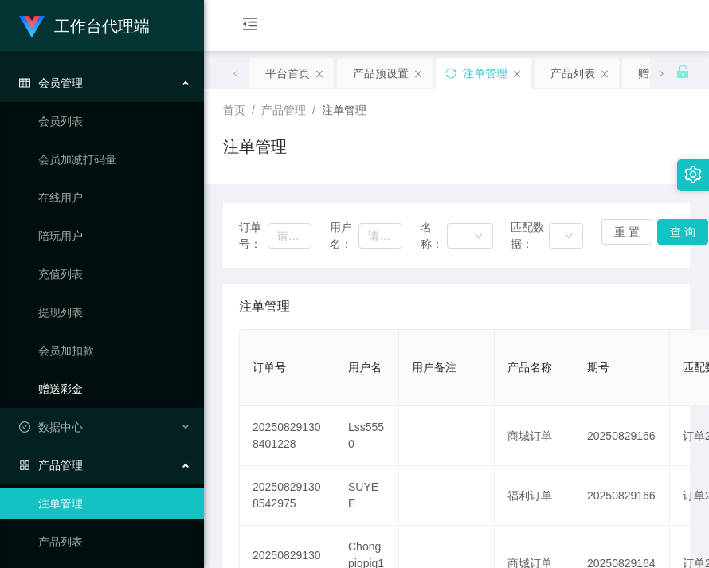
click at [84, 384] on link "赠送彩金" at bounding box center [114, 389] width 153 height 32
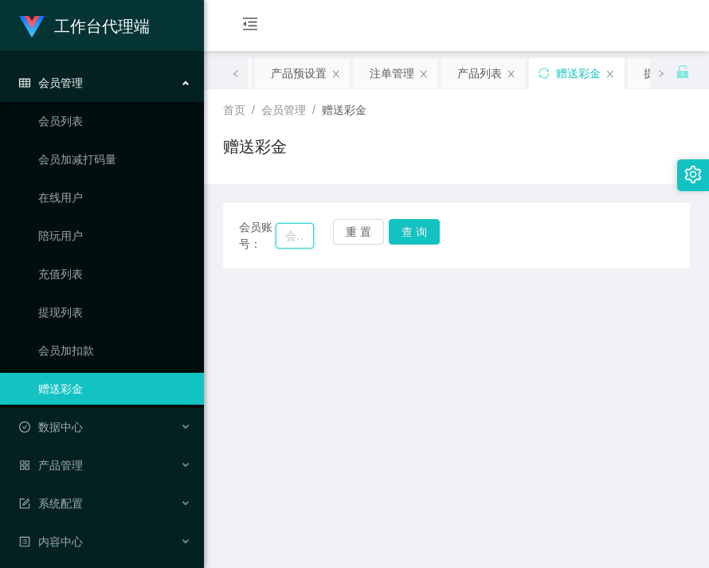
click at [294, 237] on input "text" at bounding box center [295, 235] width 39 height 25
paste input "91009086"
type input "91009086"
click at [409, 236] on button "查 询" at bounding box center [414, 231] width 51 height 25
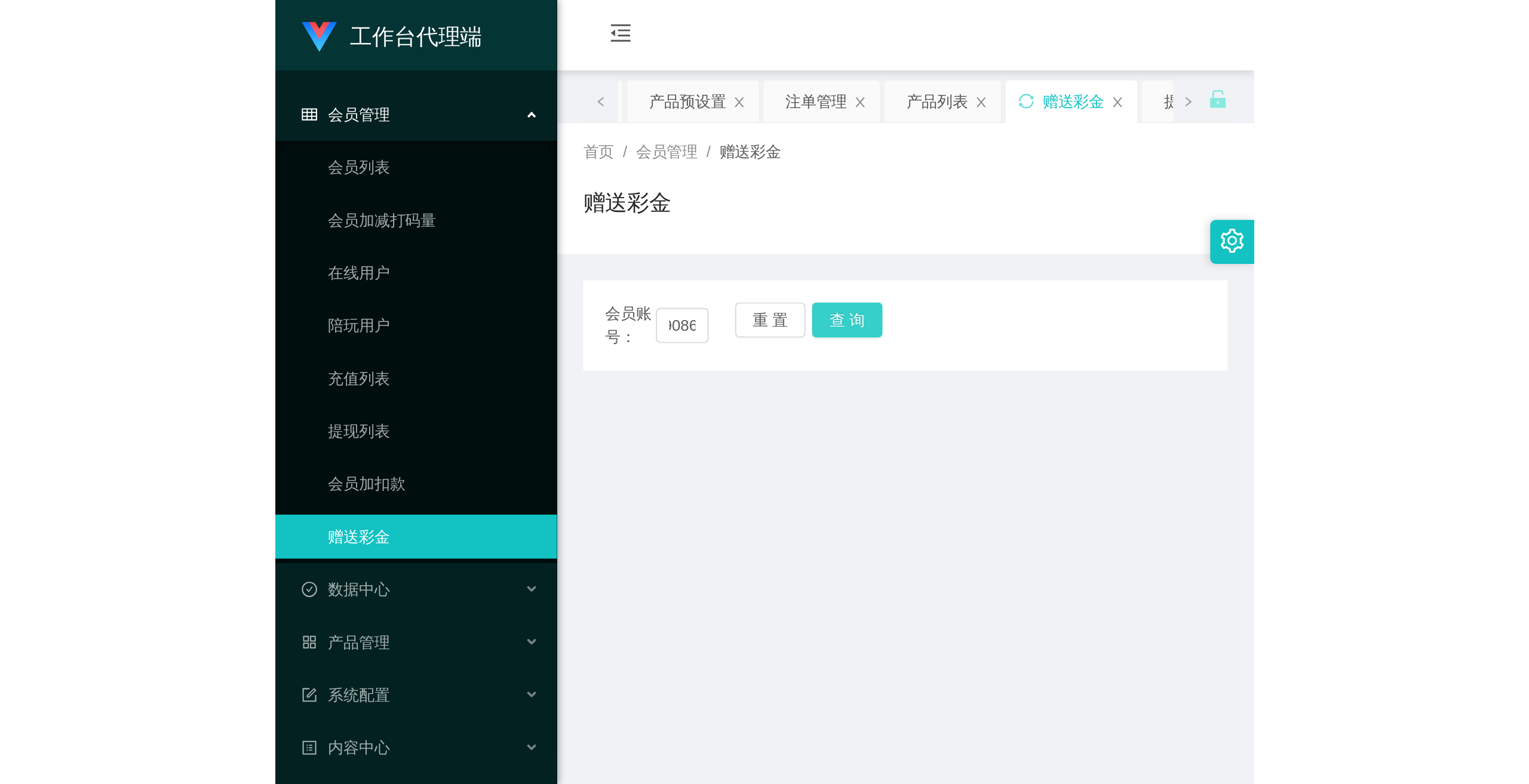
scroll to position [0, 0]
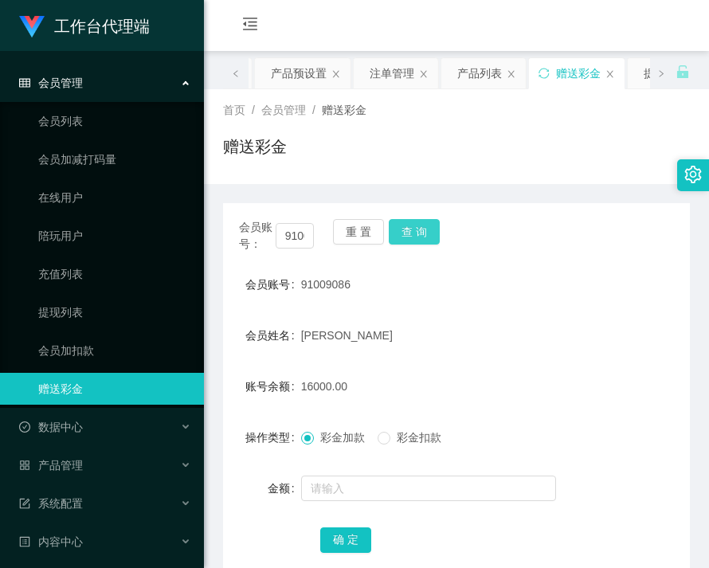
click at [409, 236] on button "查 询" at bounding box center [414, 231] width 51 height 25
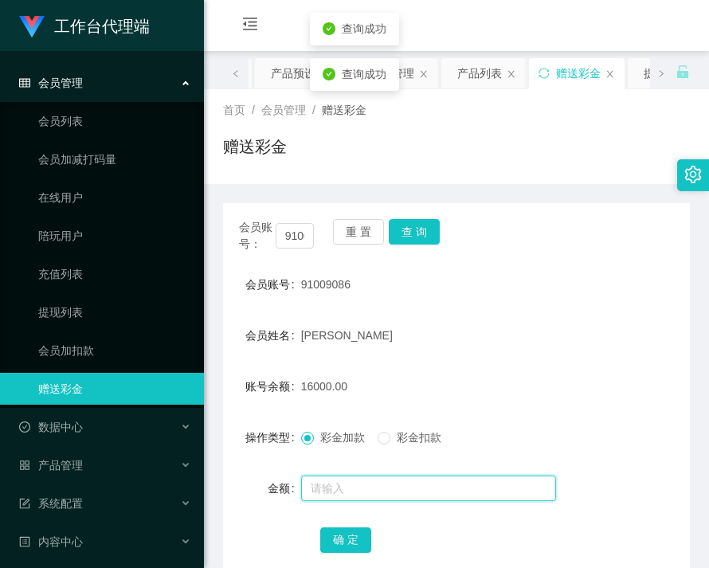
click at [402, 492] on input "text" at bounding box center [428, 487] width 255 height 25
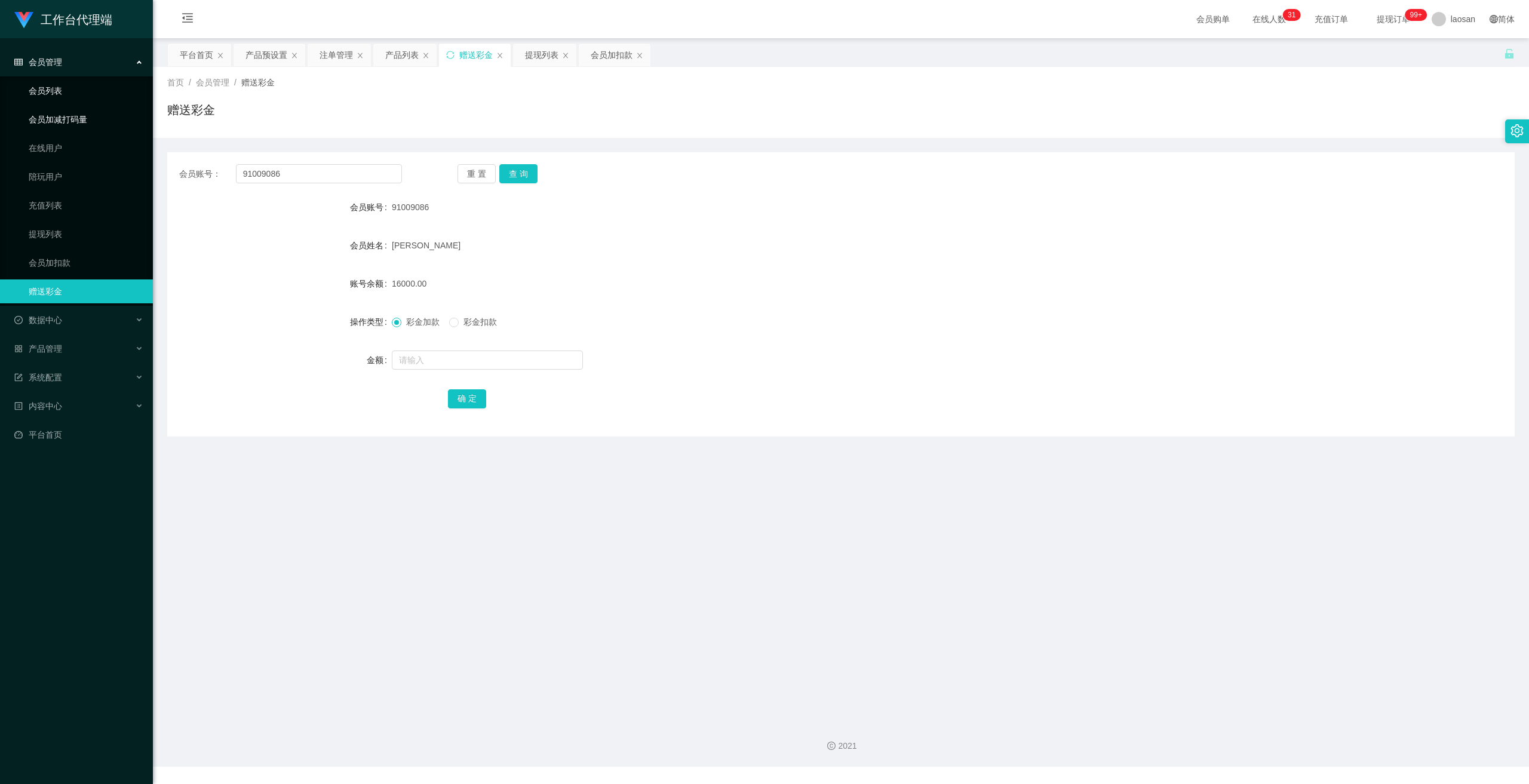
click at [37, 95] on link "会员列表" at bounding box center [85, 91] width 115 height 24
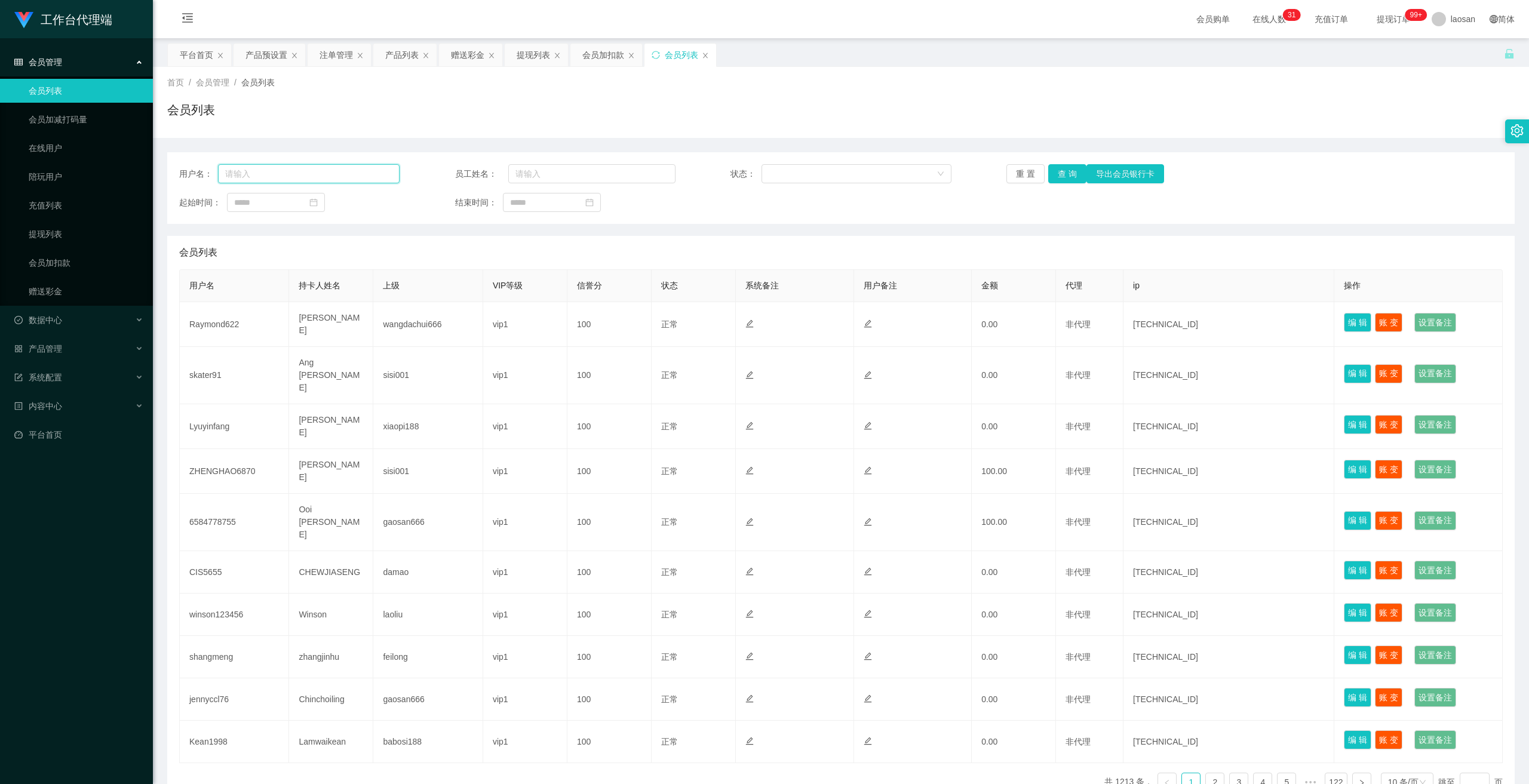
click at [324, 170] on input "text" at bounding box center [309, 173] width 181 height 19
paste input "91009086"
type input "91009086"
click at [1058, 175] on button "查 询" at bounding box center [1067, 173] width 38 height 19
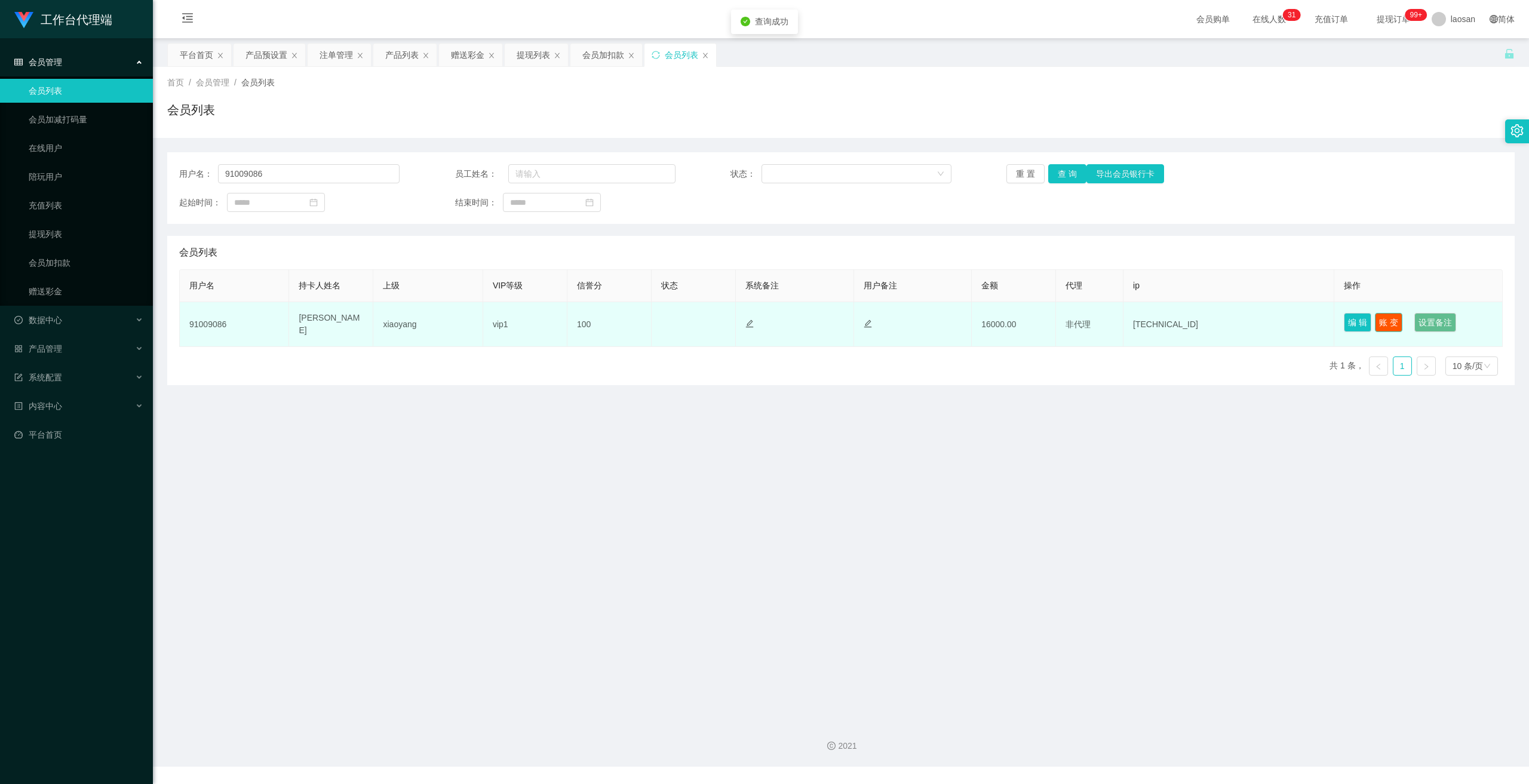
click at [1386, 324] on button "账 变" at bounding box center [1388, 322] width 28 height 19
click at [1348, 321] on button "编 辑" at bounding box center [1357, 322] width 28 height 19
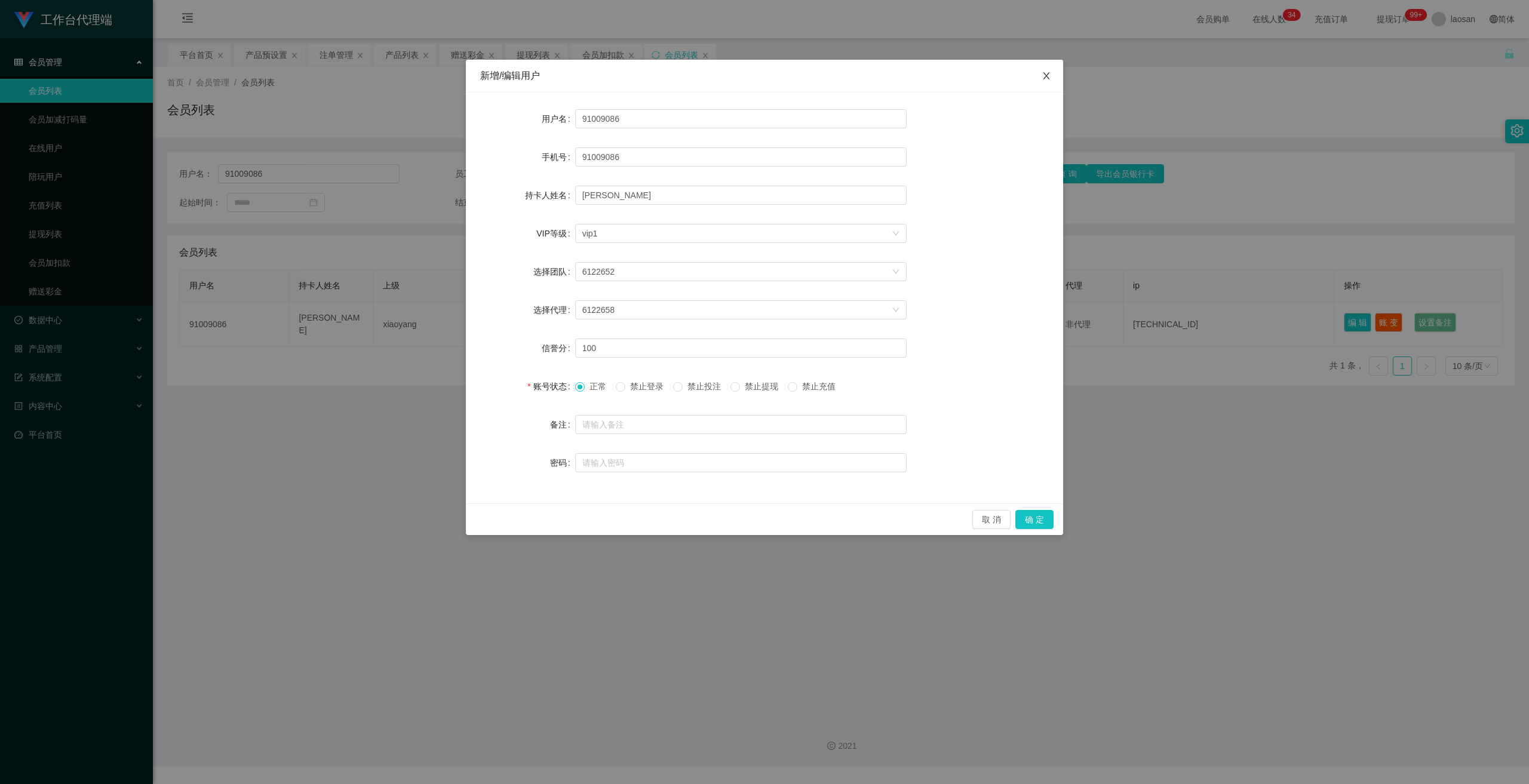
click at [1045, 75] on icon "图标: close" at bounding box center [1046, 76] width 10 height 10
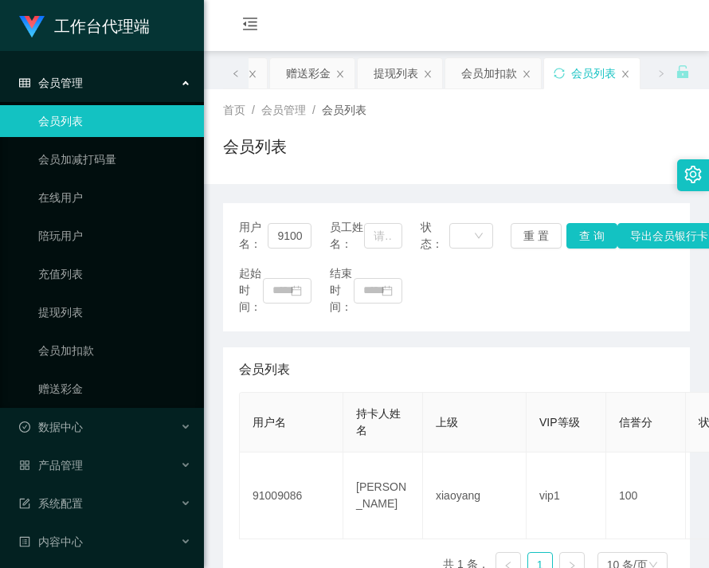
drag, startPoint x: 529, startPoint y: 329, endPoint x: 526, endPoint y: 277, distance: 51.8
click at [526, 329] on div "用户名： 91009086 员工姓名： 状态： 重 置 查 询 导出会员银行卡 起始时间： 结束时间：" at bounding box center [456, 267] width 467 height 128
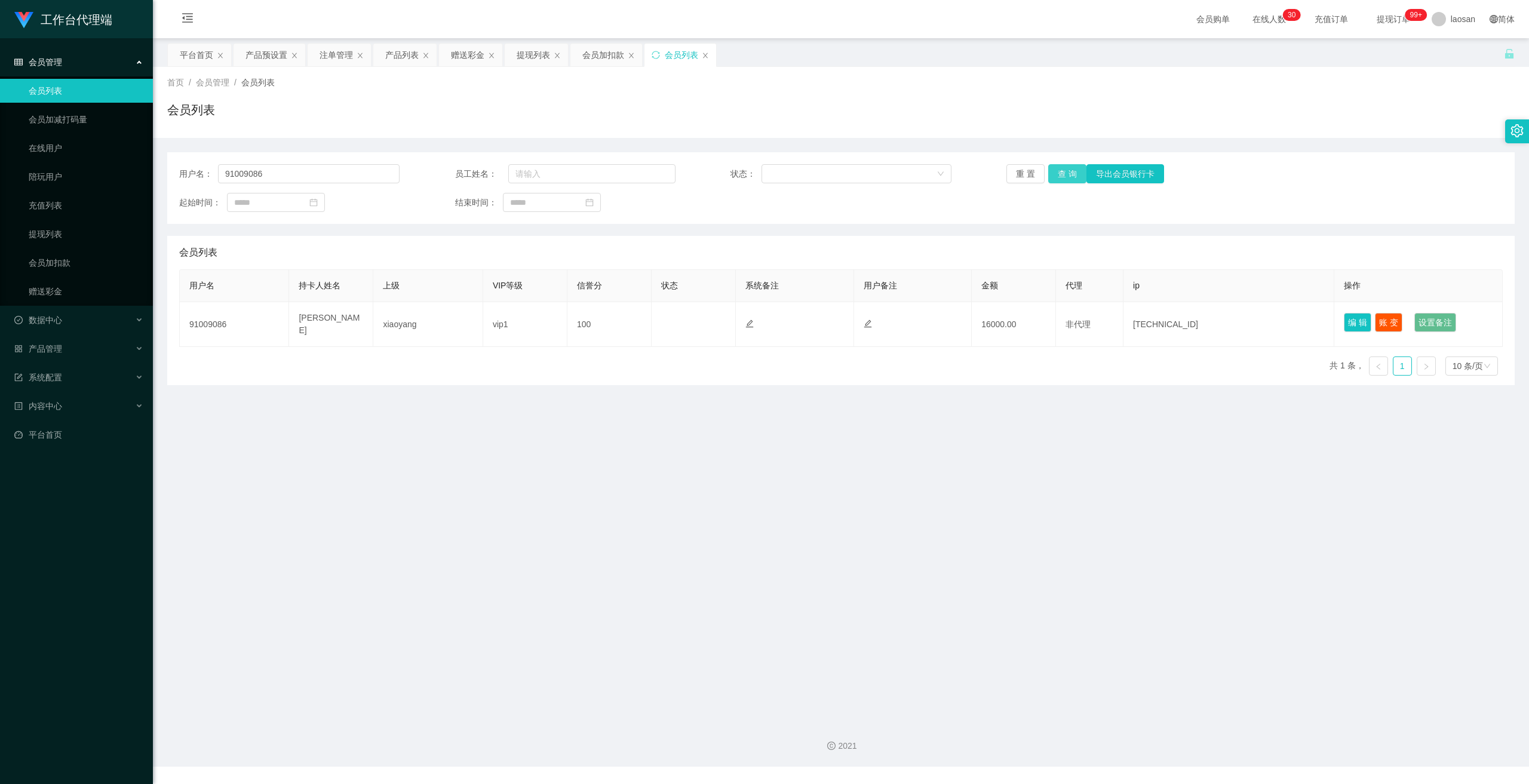
click at [1060, 175] on button "查 询" at bounding box center [1067, 173] width 38 height 19
click at [1060, 175] on div "重 置 查 询 导出会员银行卡" at bounding box center [1117, 173] width 220 height 19
click at [1060, 175] on button "查 询" at bounding box center [1067, 173] width 38 height 19
click at [1102, 171] on button "导出会员银行卡" at bounding box center [1126, 173] width 78 height 19
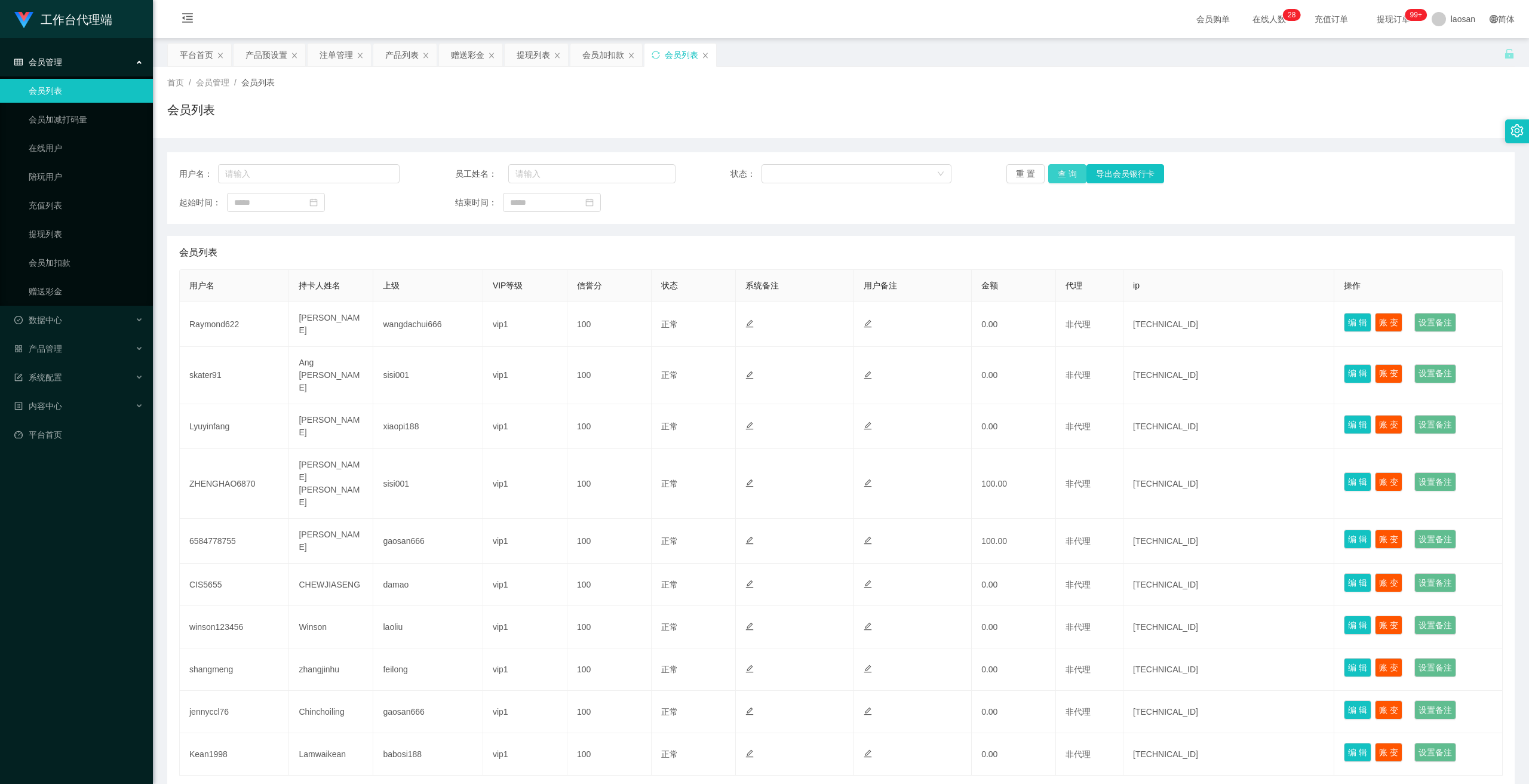
click at [1064, 170] on button "查 询" at bounding box center [1067, 173] width 38 height 19
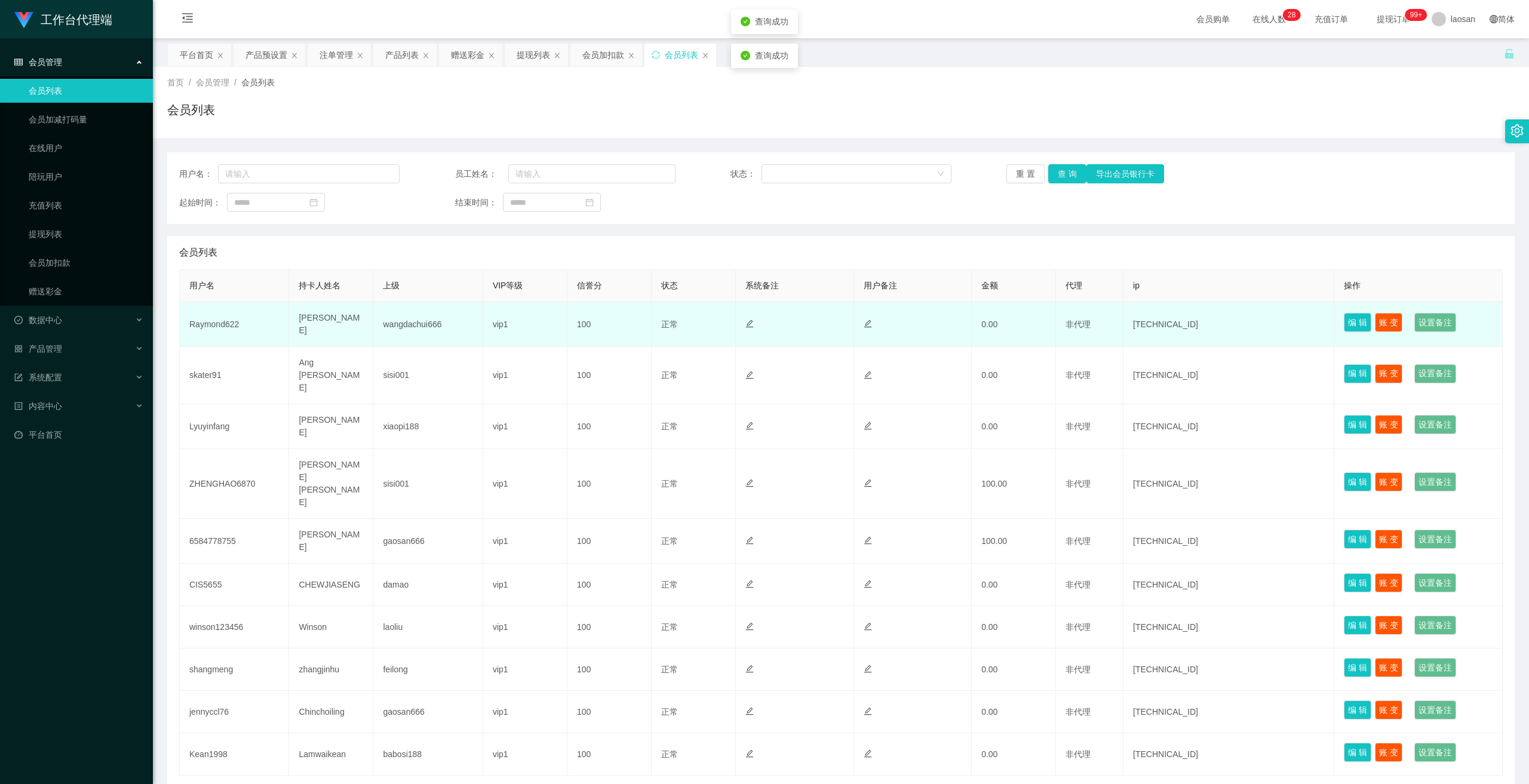
click at [405, 321] on td "wangdachui666" at bounding box center [428, 325] width 109 height 45
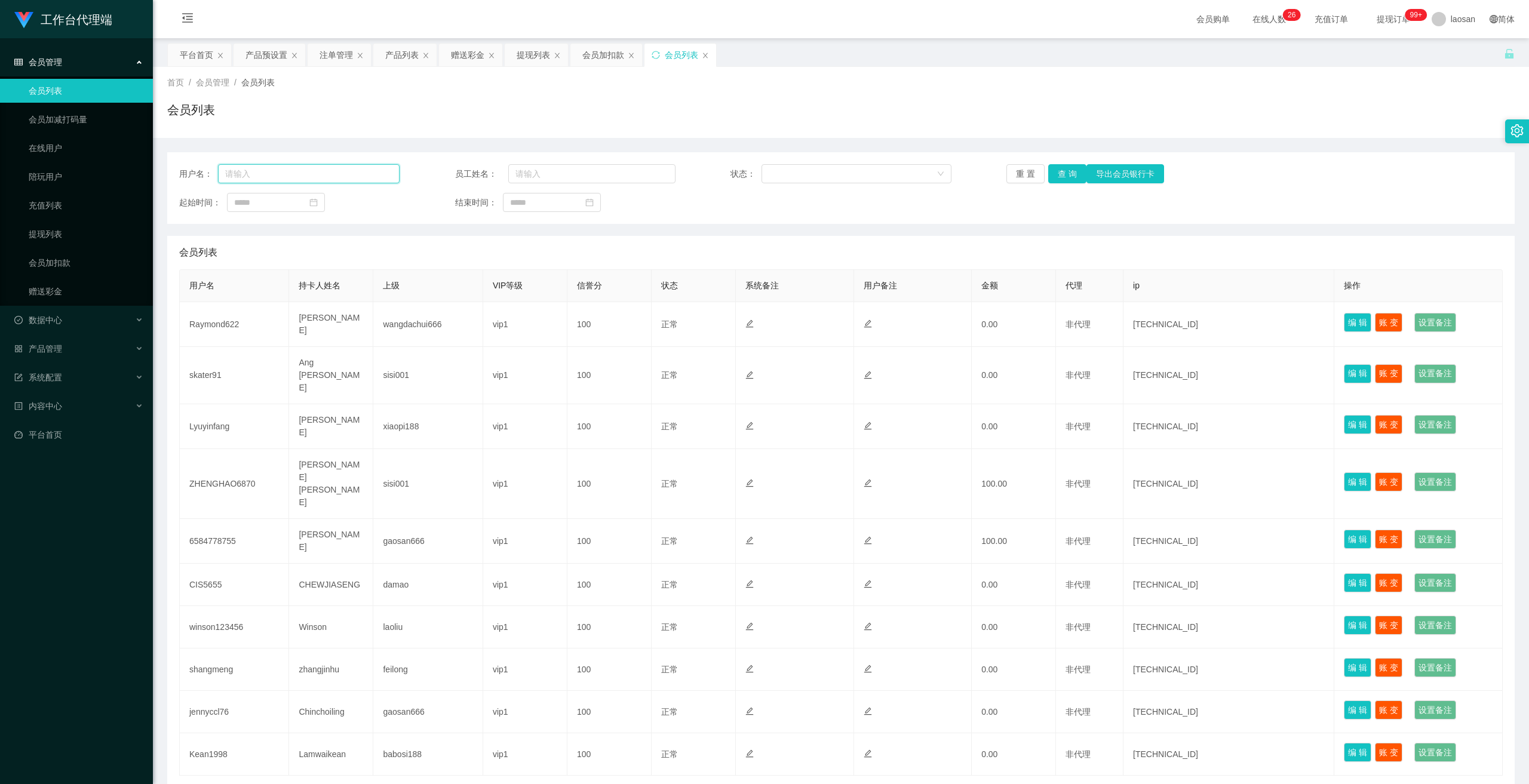
click at [259, 178] on input "text" at bounding box center [309, 173] width 181 height 19
paste input "91009086"
type input "91009086"
click at [1055, 173] on button "查 询" at bounding box center [1067, 173] width 38 height 19
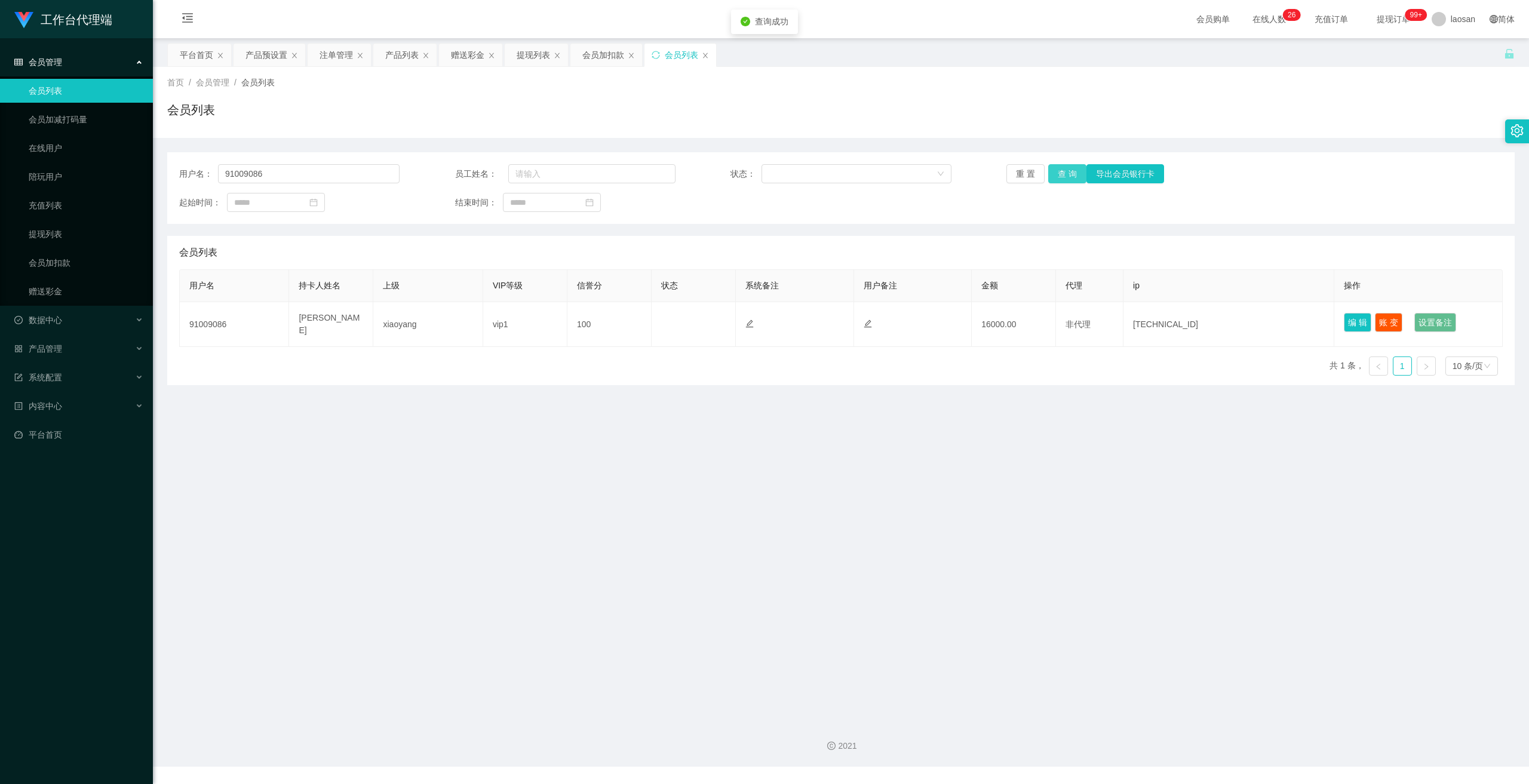
click at [1054, 173] on button "查 询" at bounding box center [1067, 173] width 38 height 19
click at [1054, 173] on button "查 询" at bounding box center [1074, 173] width 51 height 19
